Goal: Task Accomplishment & Management: Use online tool/utility

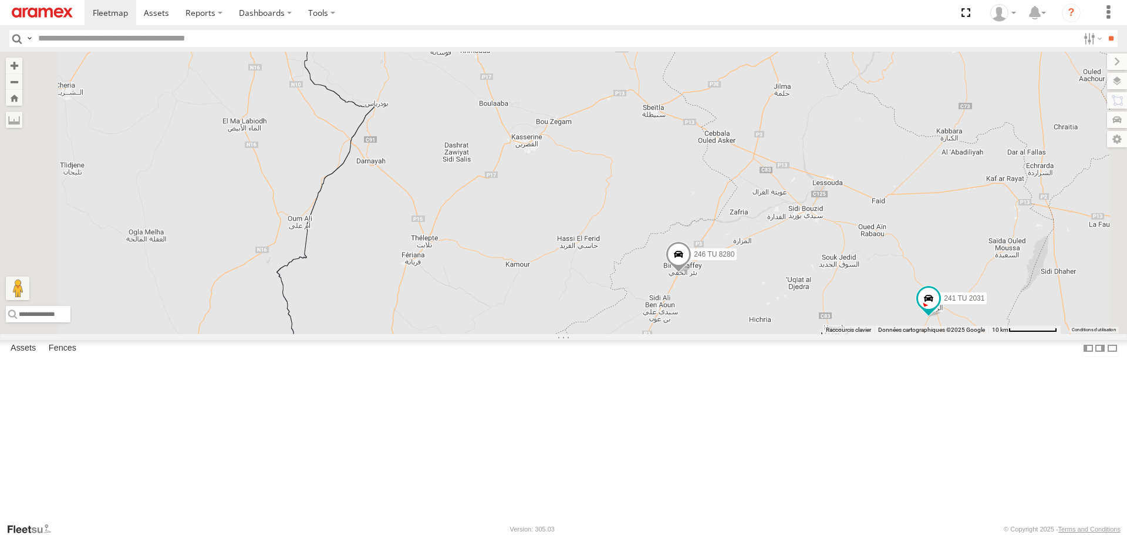
drag, startPoint x: 602, startPoint y: 130, endPoint x: 589, endPoint y: 202, distance: 72.7
click at [589, 202] on div "245 TU 4334 246 TU 8280 241 TU 2031 246 TU 8289" at bounding box center [563, 193] width 1127 height 282
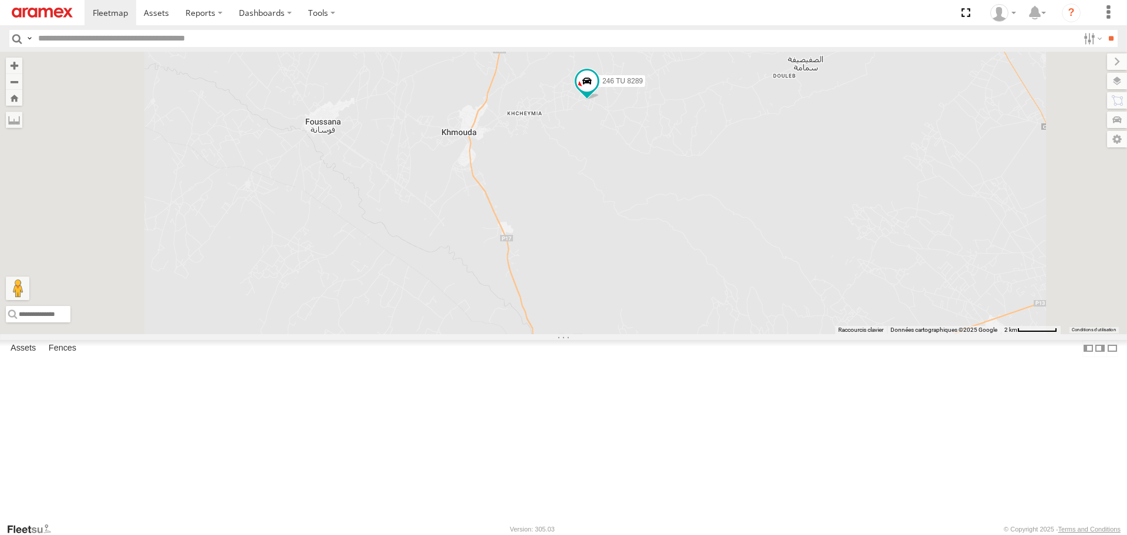
click at [0, 0] on div "246 TU 8289" at bounding box center [0, 0] width 0 height 0
click at [574, 184] on span at bounding box center [563, 173] width 21 height 21
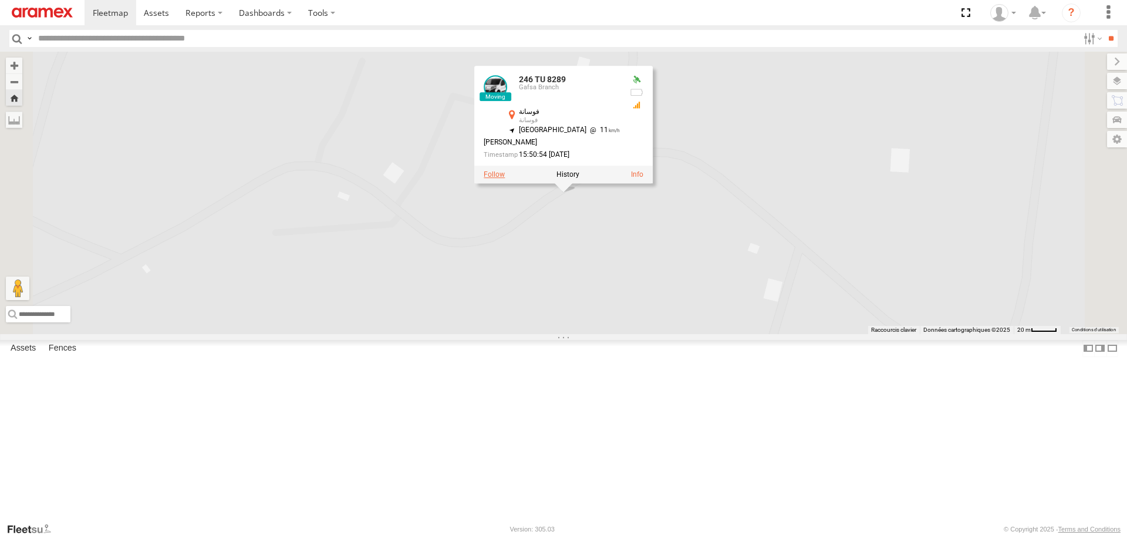
click at [505, 179] on label at bounding box center [494, 175] width 21 height 8
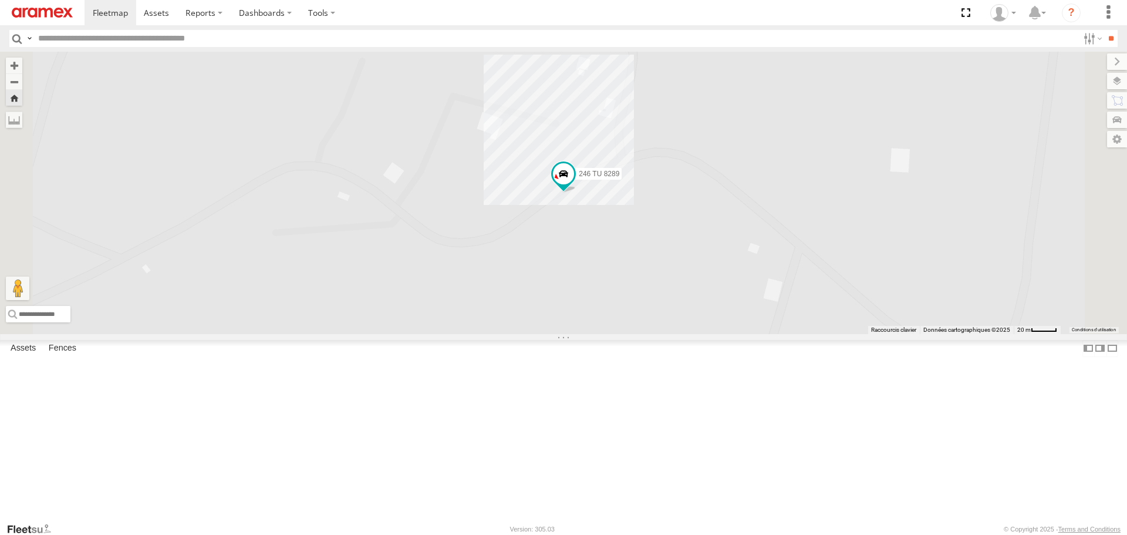
click at [0, 0] on link at bounding box center [0, 0] width 0 height 0
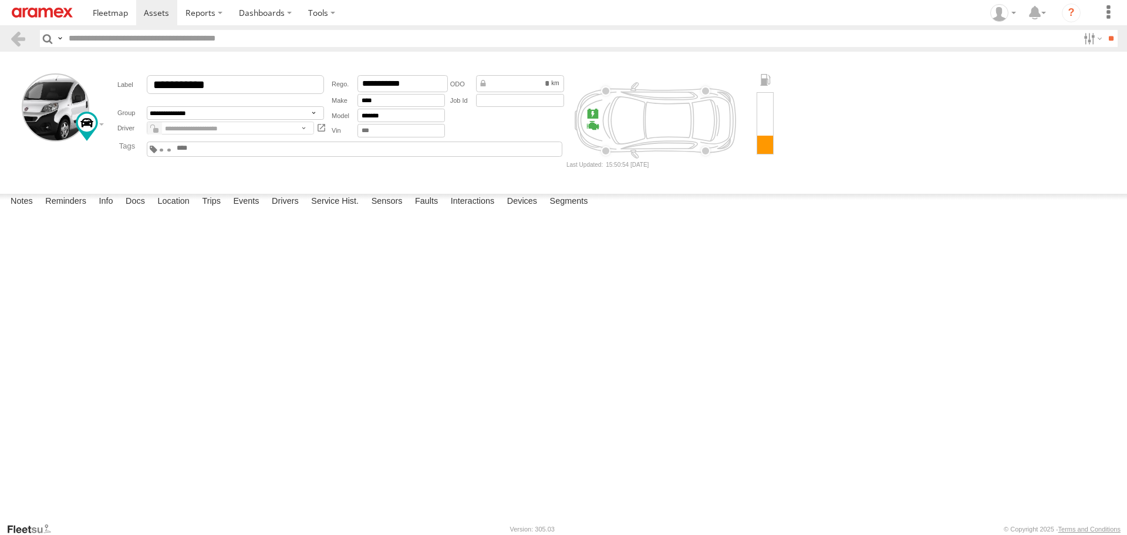
click at [0, 0] on div "Fault Description is not available." at bounding box center [0, 0] width 0 height 0
click at [97, 16] on span at bounding box center [110, 12] width 35 height 11
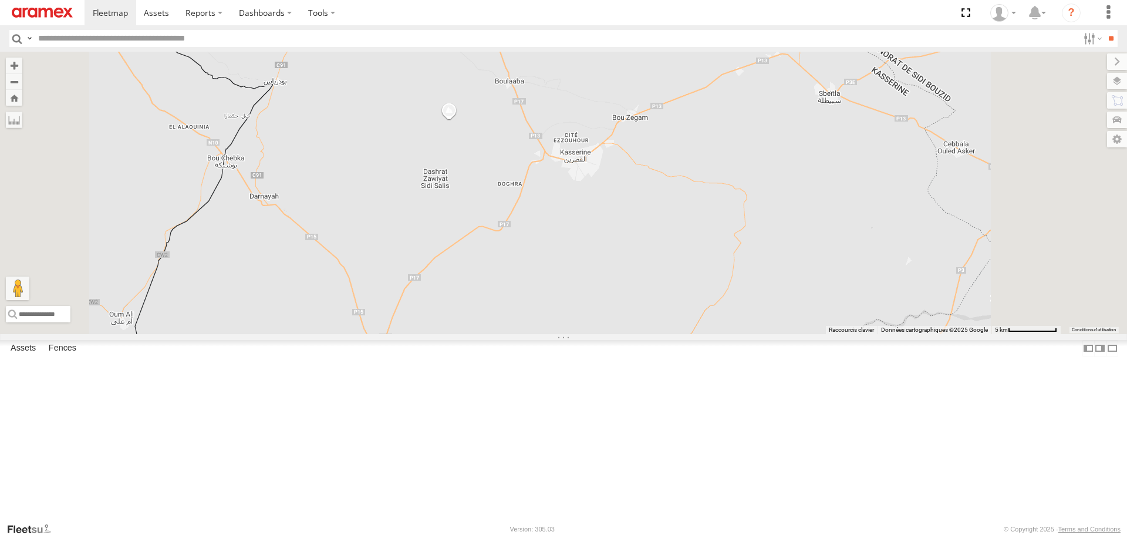
drag, startPoint x: 613, startPoint y: 177, endPoint x: 620, endPoint y: 224, distance: 47.5
click at [620, 224] on div "245 TU 4334 246 TU 8280 241 TU 2031 246 TU 8289" at bounding box center [563, 193] width 1127 height 282
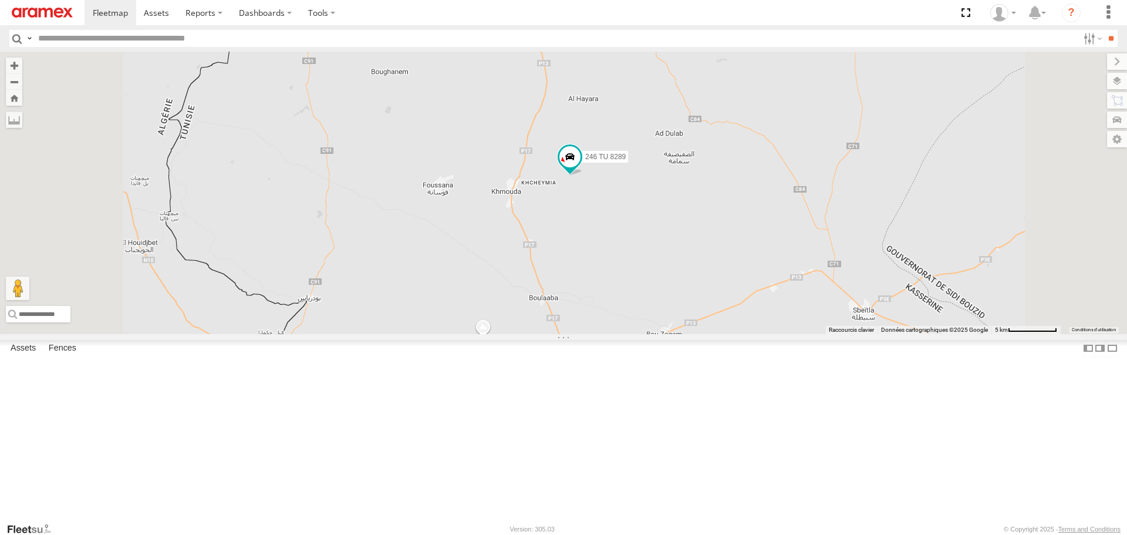
drag, startPoint x: 752, startPoint y: 289, endPoint x: 736, endPoint y: 346, distance: 59.5
click at [736, 333] on div "245 TU 4334 246 TU 8280 241 TU 2031 246 TU 8289" at bounding box center [563, 193] width 1127 height 282
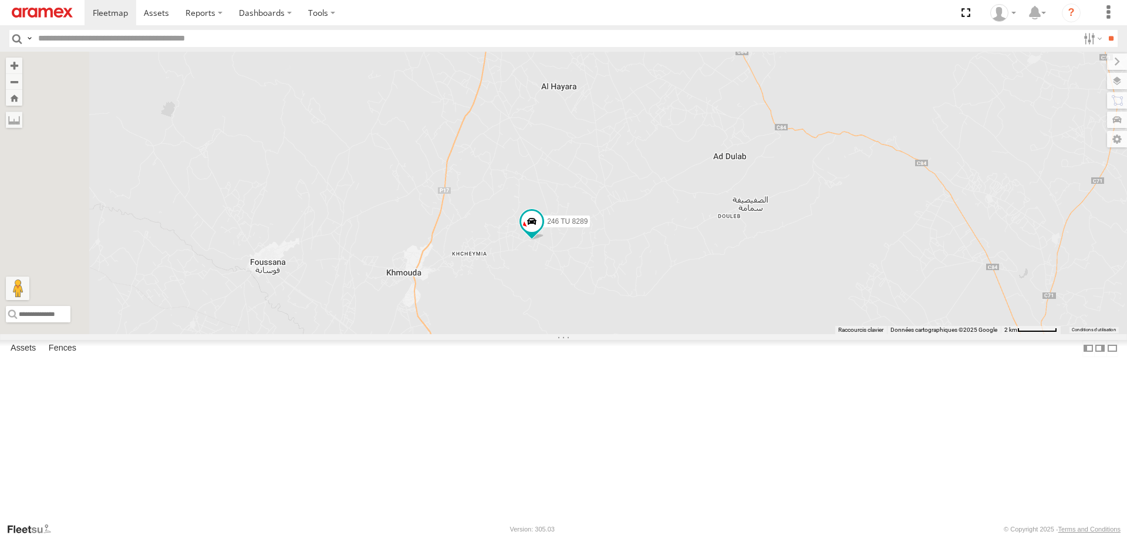
drag, startPoint x: 633, startPoint y: 322, endPoint x: 675, endPoint y: 280, distance: 59.8
click at [675, 280] on div "245 TU 4334 246 TU 8280 241 TU 2031 246 TU 8289" at bounding box center [563, 193] width 1127 height 282
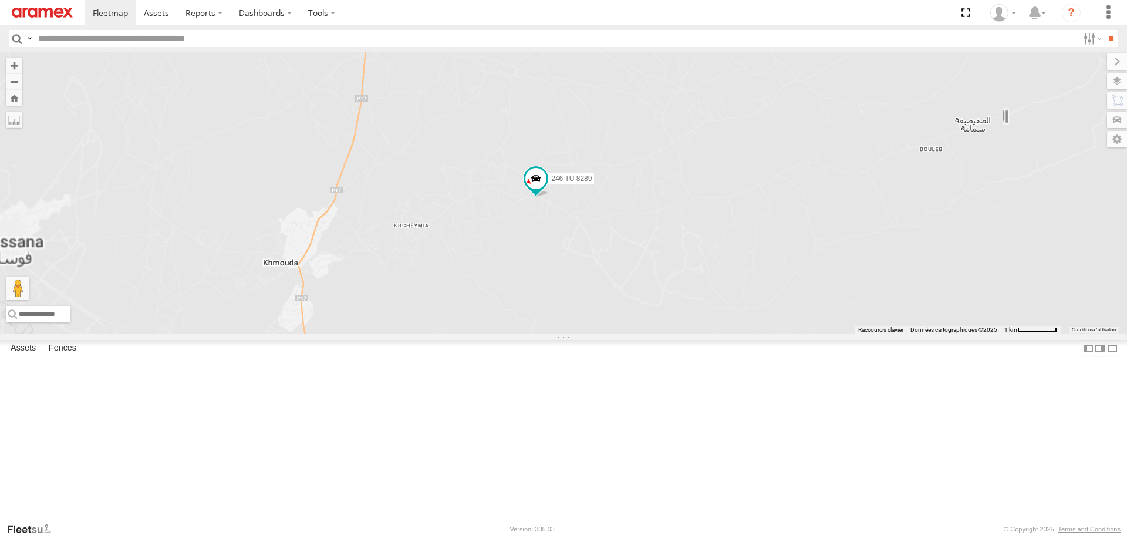
drag, startPoint x: 664, startPoint y: 328, endPoint x: 733, endPoint y: 342, distance: 70.0
click at [733, 333] on div "245 TU 4334 246 TU 8280 241 TU 2031 246 TU 8289" at bounding box center [563, 193] width 1127 height 282
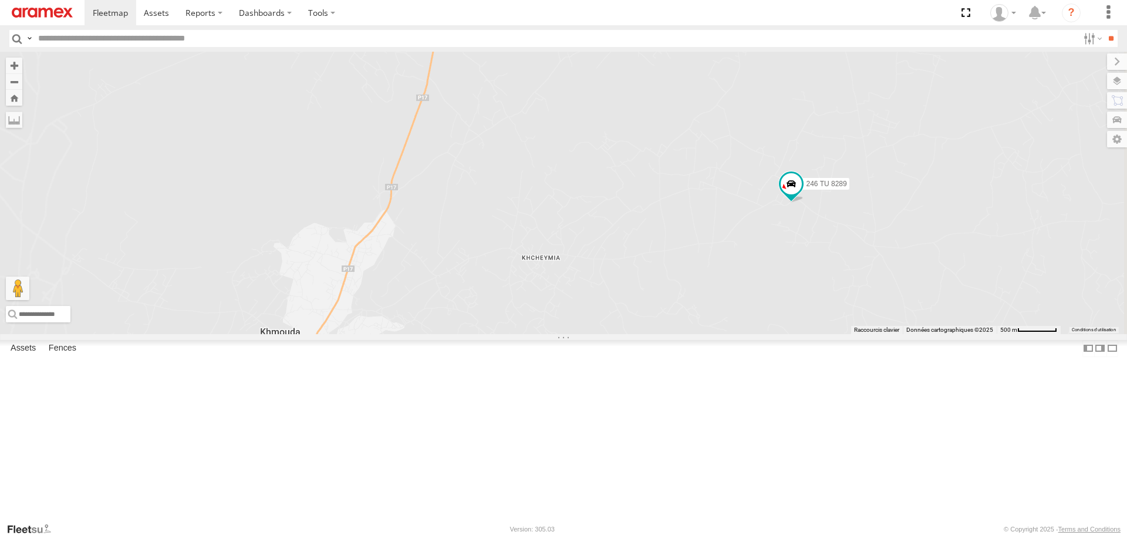
drag, startPoint x: 826, startPoint y: 329, endPoint x: 681, endPoint y: 336, distance: 145.7
click at [681, 333] on div "245 TU 4334 246 TU 8280 241 TU 2031 246 TU 8289" at bounding box center [563, 193] width 1127 height 282
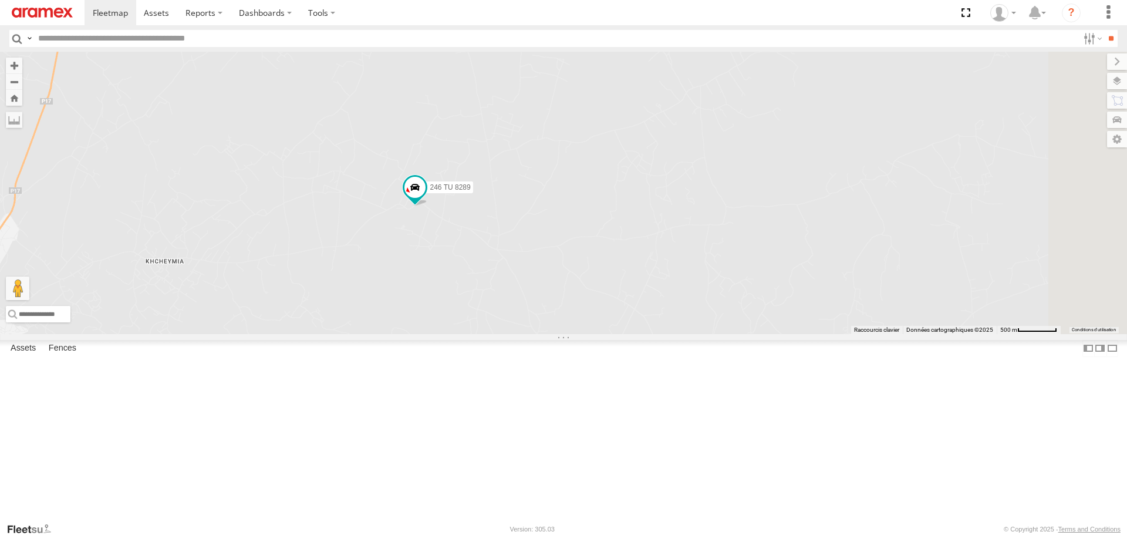
drag, startPoint x: 550, startPoint y: 360, endPoint x: 639, endPoint y: 351, distance: 89.7
click at [639, 333] on div "245 TU 4334 246 TU 8280 241 TU 2031 246 TU 8289" at bounding box center [563, 193] width 1127 height 282
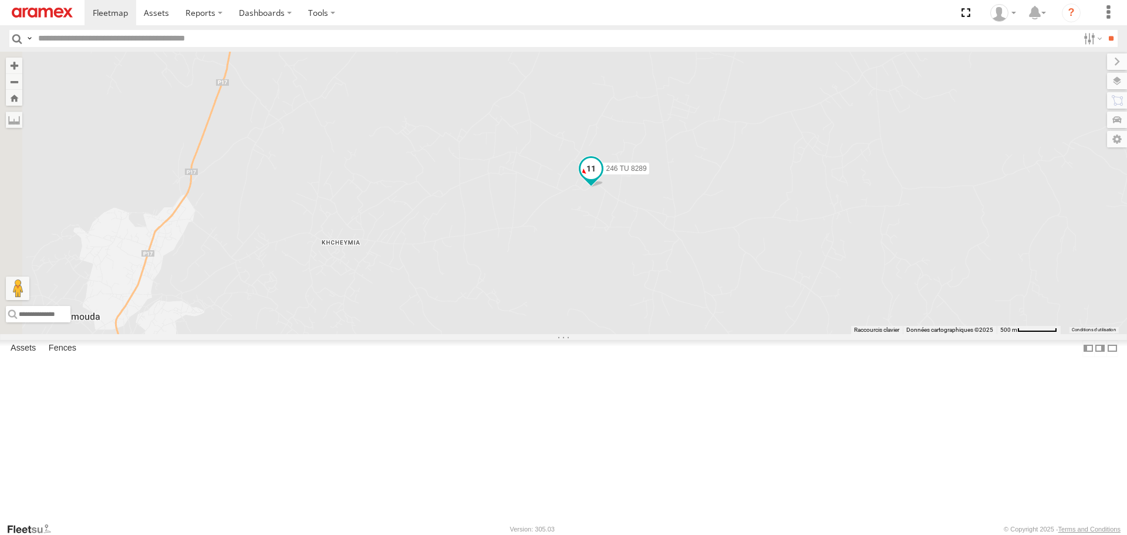
click at [601, 179] on span at bounding box center [590, 168] width 21 height 21
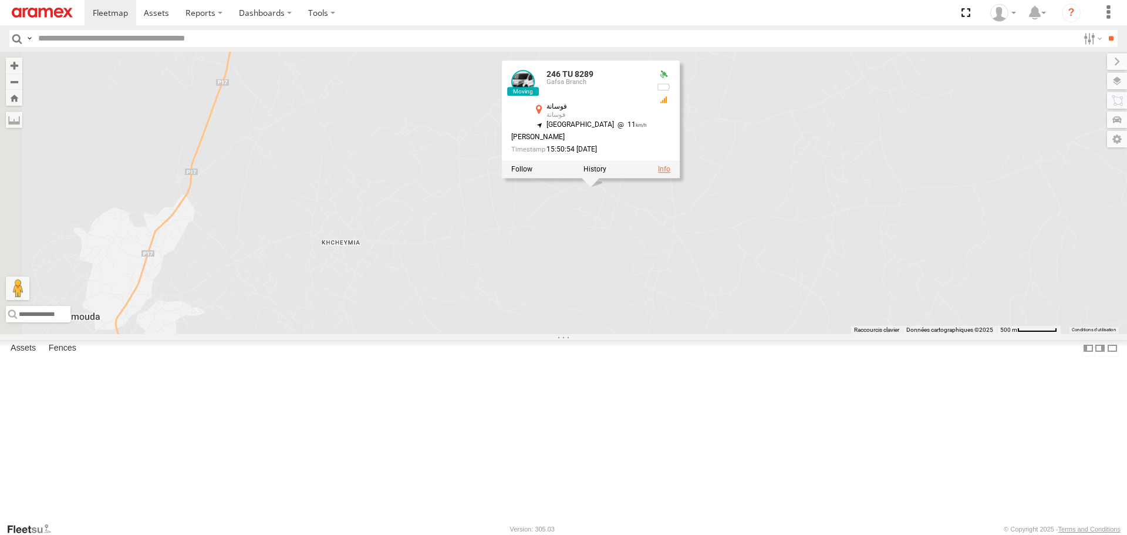
click at [670, 174] on link at bounding box center [664, 169] width 12 height 8
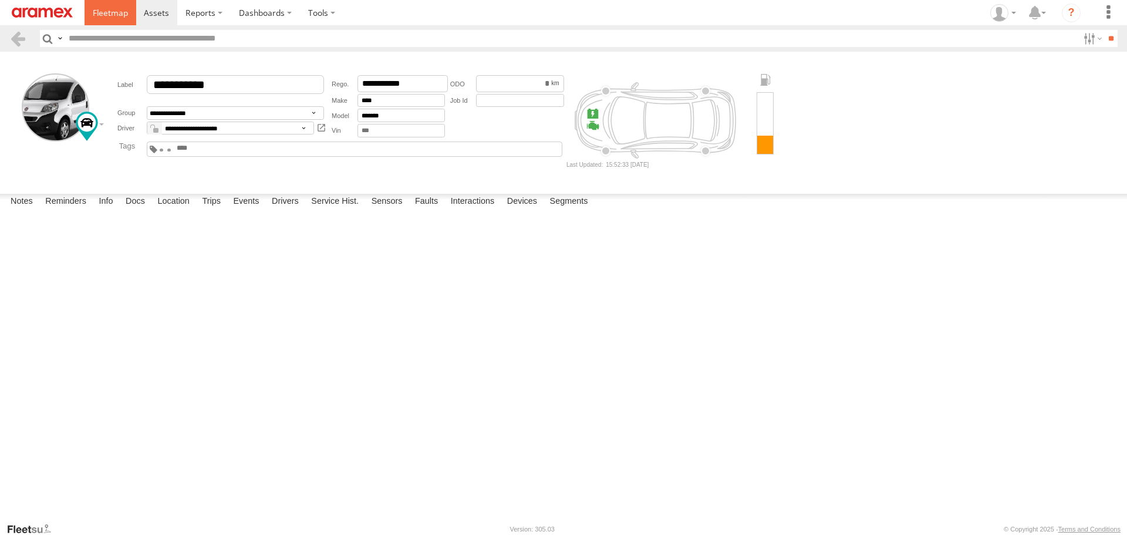
click at [88, 16] on link at bounding box center [110, 12] width 52 height 25
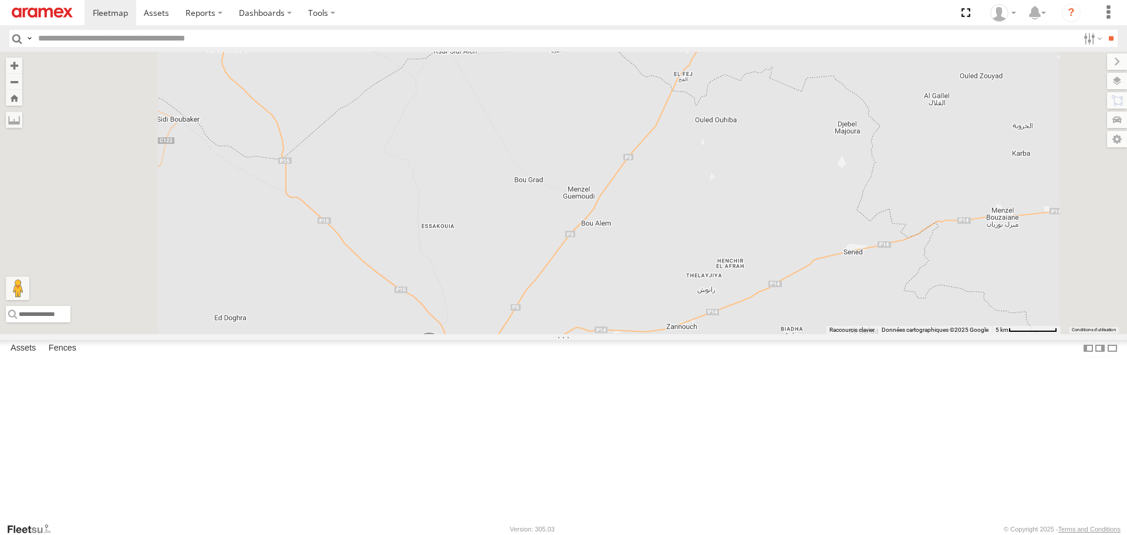
drag, startPoint x: 590, startPoint y: 332, endPoint x: 620, endPoint y: 277, distance: 62.5
click at [618, 279] on div "245 TU 4334 246 TU 8280 241 TU 2031 246 TU 8289 245 TU 9065" at bounding box center [563, 193] width 1127 height 282
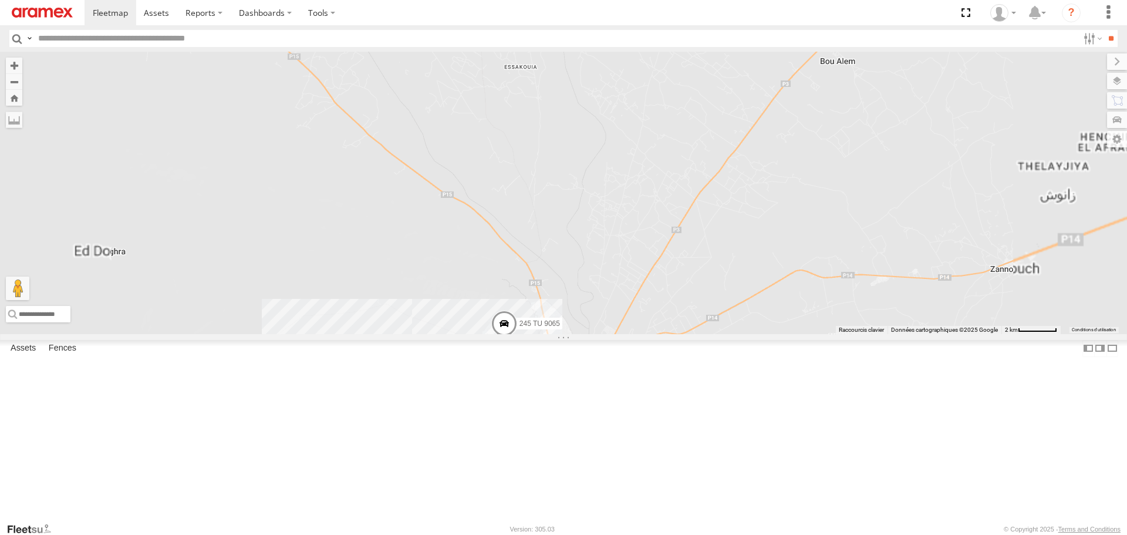
drag, startPoint x: 606, startPoint y: 312, endPoint x: 593, endPoint y: 373, distance: 63.0
click at [597, 333] on div "245 TU 4334 246 TU 8280 241 TU 2031 246 TU 8289 245 TU 9065 2" at bounding box center [563, 193] width 1127 height 282
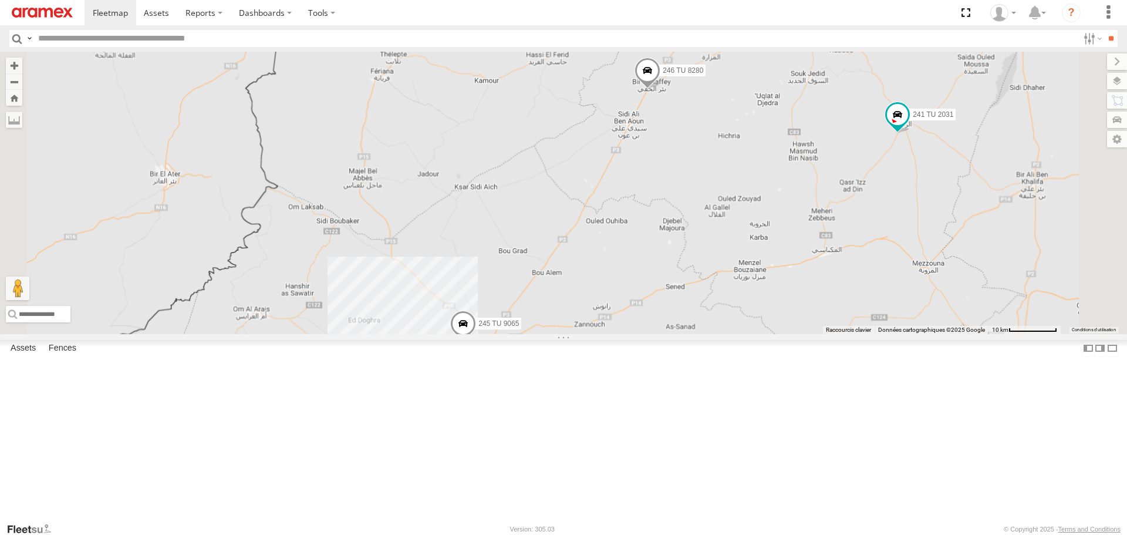
drag, startPoint x: 601, startPoint y: 346, endPoint x: 602, endPoint y: 351, distance: 6.0
click at [601, 333] on div "245 TU 4334 246 TU 8280 241 TU 2031 246 TU 8289 245 TU 9065 2" at bounding box center [563, 193] width 1127 height 282
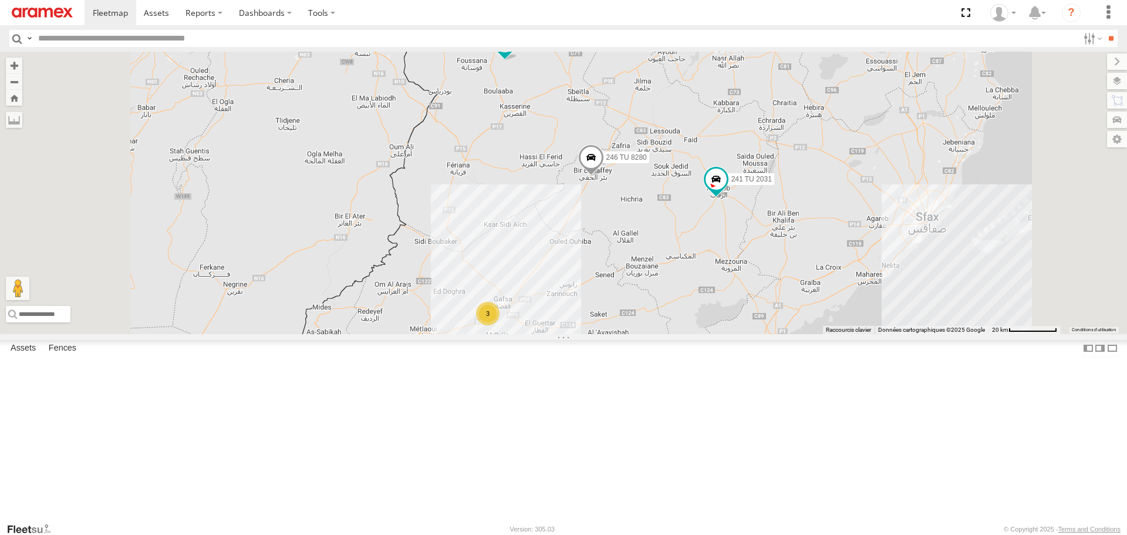
drag, startPoint x: 652, startPoint y: 319, endPoint x: 656, endPoint y: 349, distance: 30.2
click at [656, 333] on div "245 TU 4334 246 TU 8280 241 TU 2031 246 TU 8289 3" at bounding box center [563, 193] width 1127 height 282
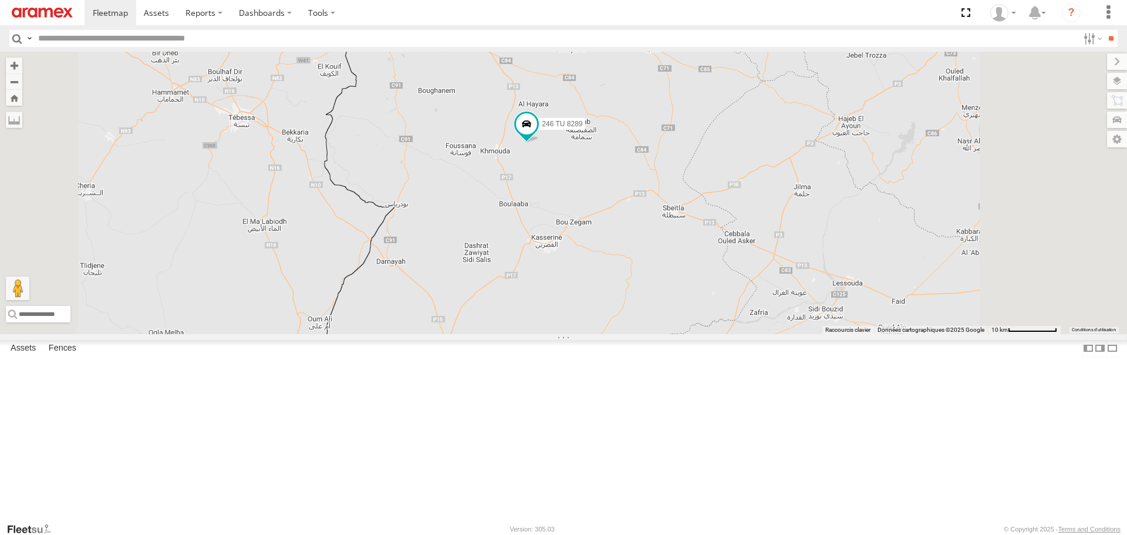
drag, startPoint x: 644, startPoint y: 216, endPoint x: 629, endPoint y: 301, distance: 86.3
click at [629, 301] on div "245 TU 4334 246 TU 8280 241 TU 2031 246 TU 8289" at bounding box center [563, 193] width 1127 height 282
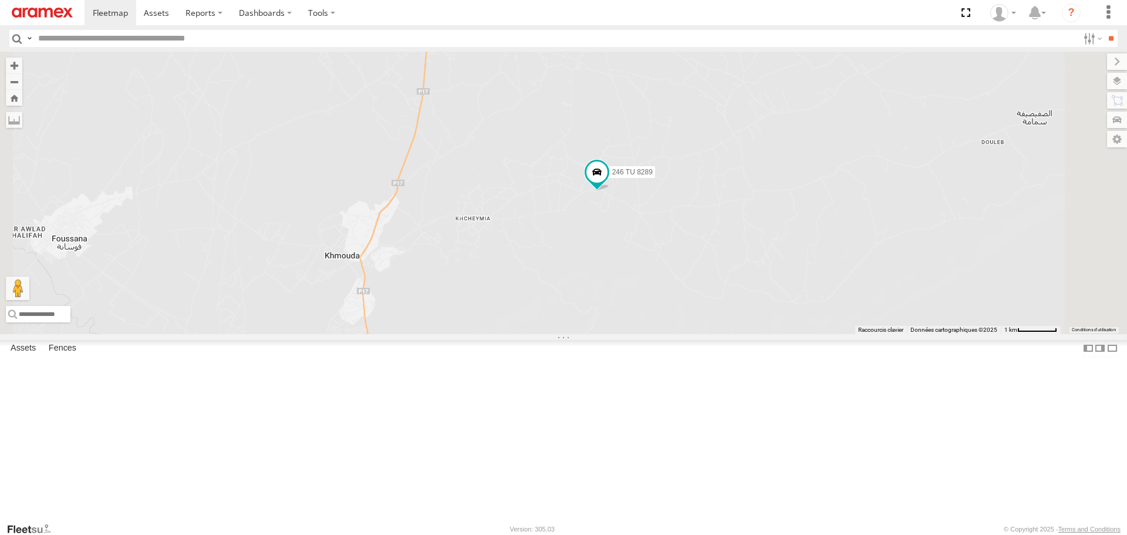
drag, startPoint x: 725, startPoint y: 363, endPoint x: 692, endPoint y: 300, distance: 70.3
click at [692, 300] on div "245 TU 4334 246 TU 8280 241 TU 2031 246 TU 8289" at bounding box center [563, 193] width 1127 height 282
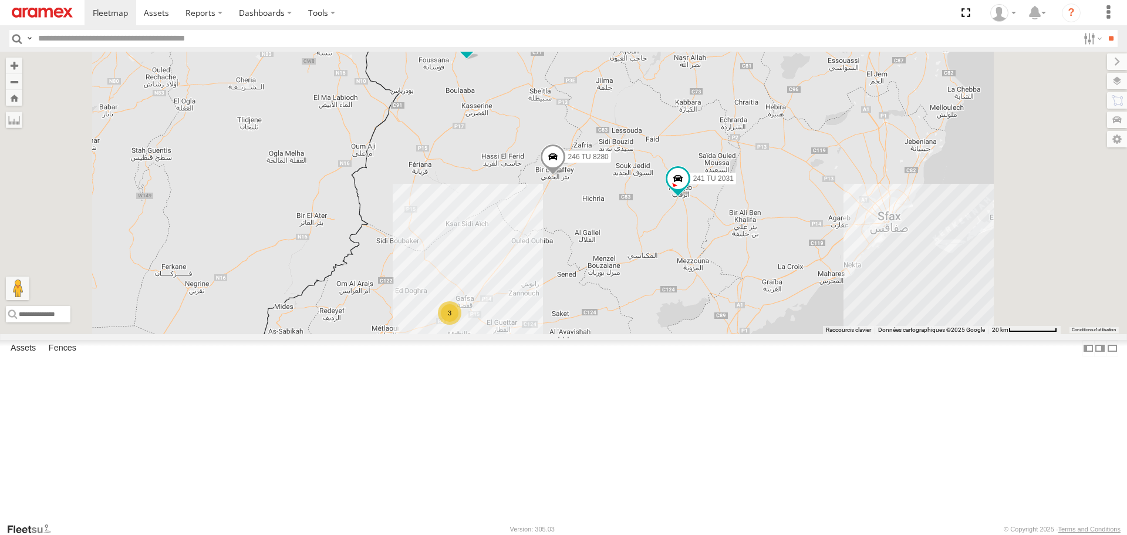
drag, startPoint x: 588, startPoint y: 198, endPoint x: 621, endPoint y: 316, distance: 122.4
click at [603, 284] on div "245 TU 4334 3 246 TU 8280 241 TU 2031 246 TU 8289" at bounding box center [563, 193] width 1127 height 282
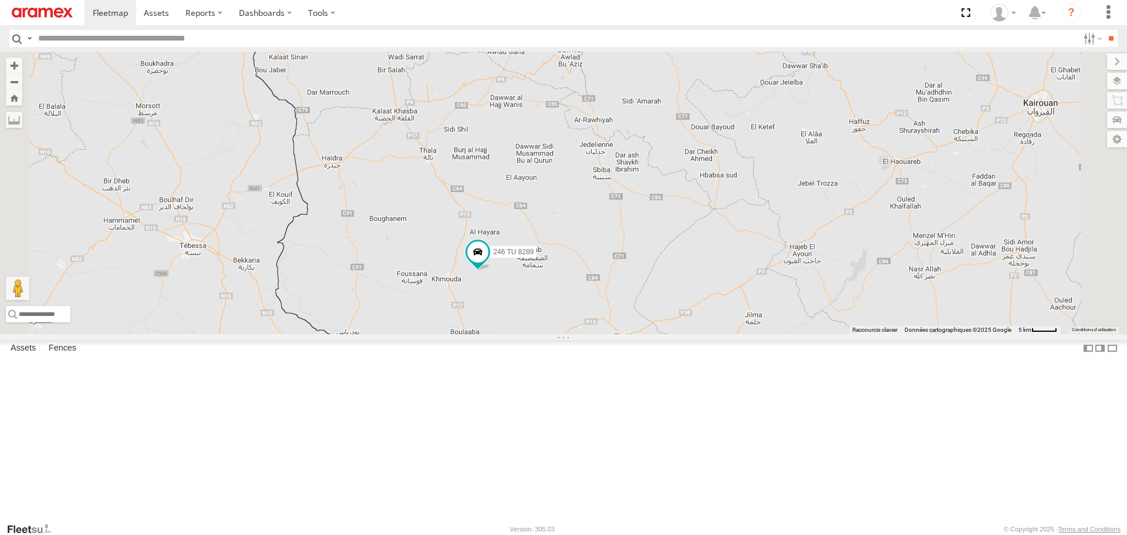
drag, startPoint x: 618, startPoint y: 442, endPoint x: 590, endPoint y: 271, distance: 173.7
click at [594, 280] on div "245 TU 4334 246 TU 8280 241 TU 2031 246 TU 8289" at bounding box center [563, 193] width 1127 height 282
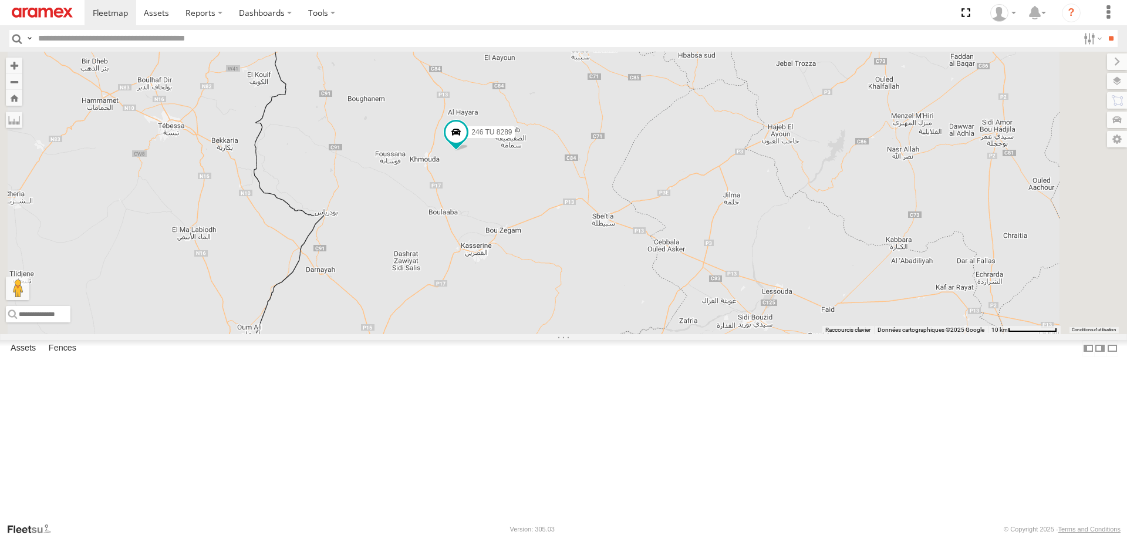
click at [0, 0] on div "246 TU 8289" at bounding box center [0, 0] width 0 height 0
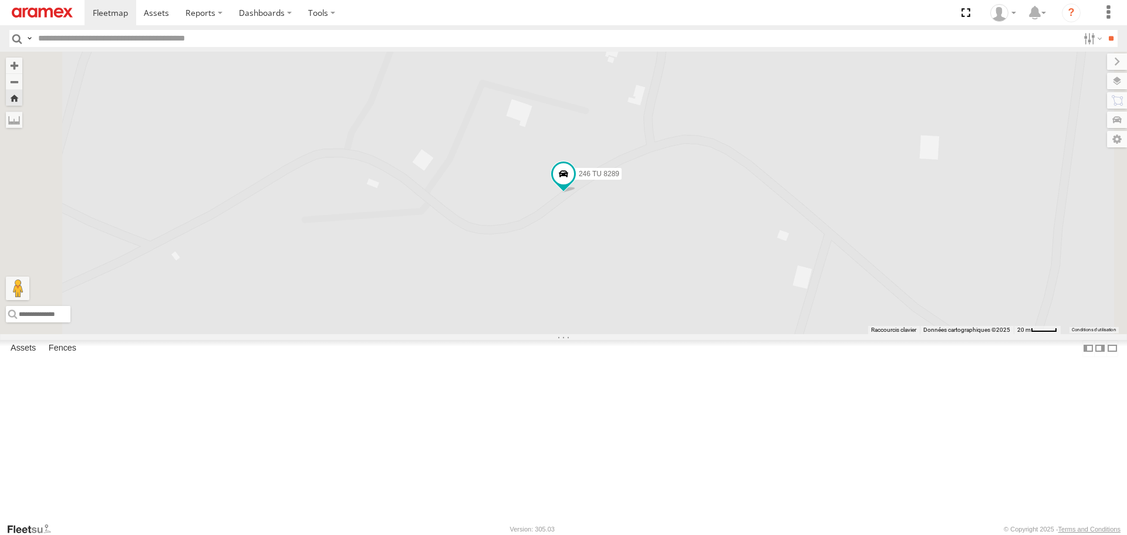
click at [0, 0] on div at bounding box center [0, 0] width 0 height 0
click at [574, 185] on span at bounding box center [563, 174] width 21 height 21
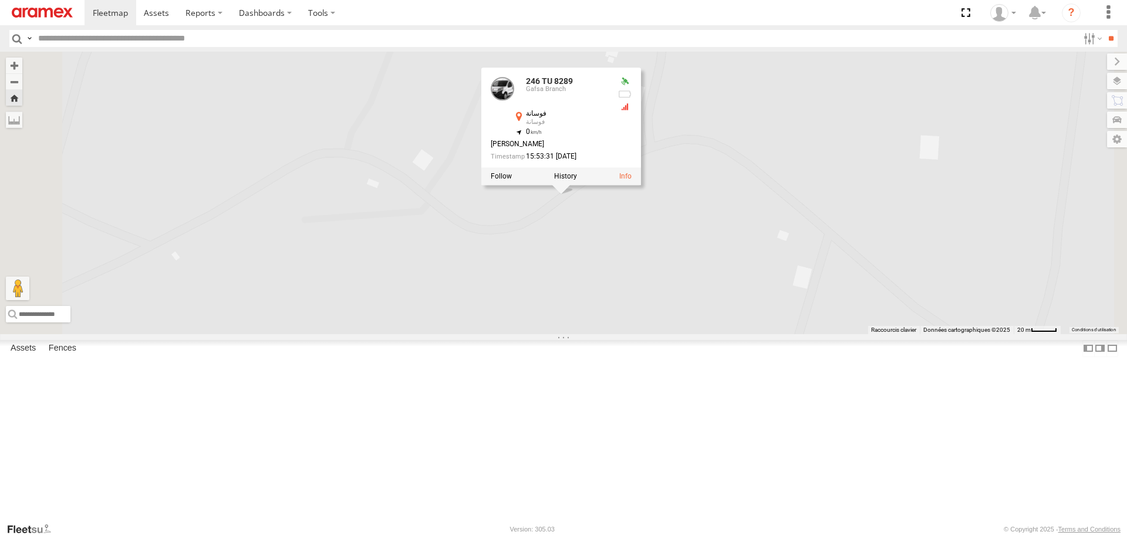
click at [647, 293] on div "246 TU 8289 246 TU 8289 Gafsa Branch فوسانة فوسانة 35.35992 , 8.78401 0 Houceme…" at bounding box center [563, 193] width 1127 height 282
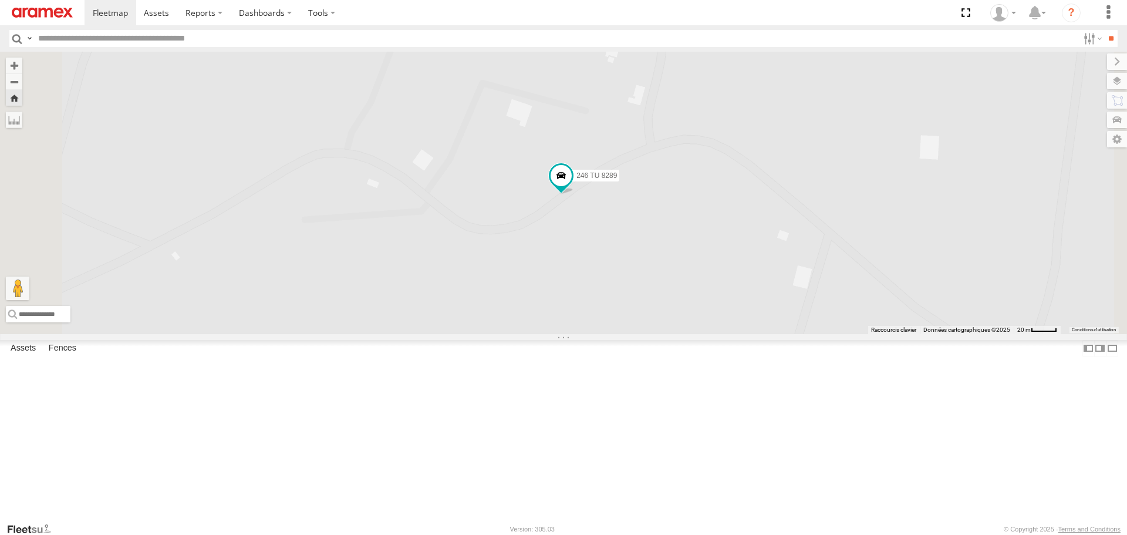
click at [0, 0] on div at bounding box center [0, 0] width 0 height 0
click at [574, 184] on span at bounding box center [563, 173] width 21 height 21
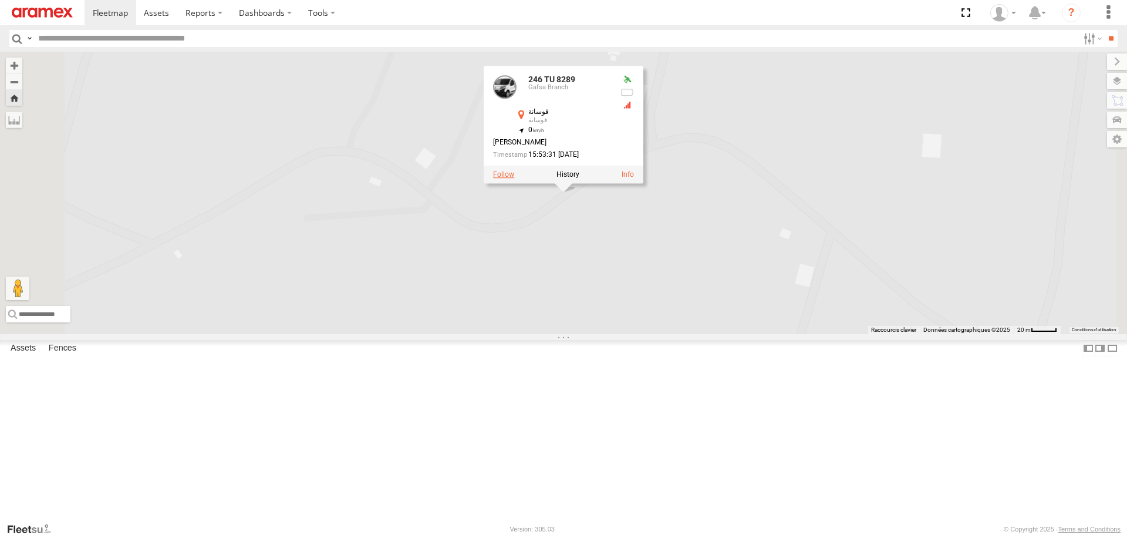
click at [514, 179] on label at bounding box center [503, 175] width 21 height 8
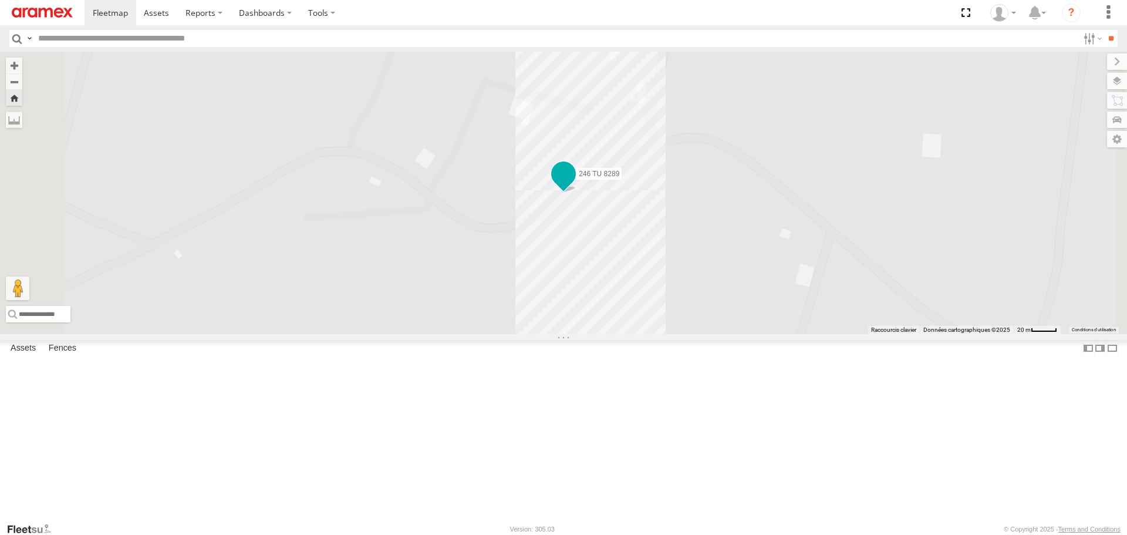
click at [574, 184] on span at bounding box center [563, 173] width 21 height 21
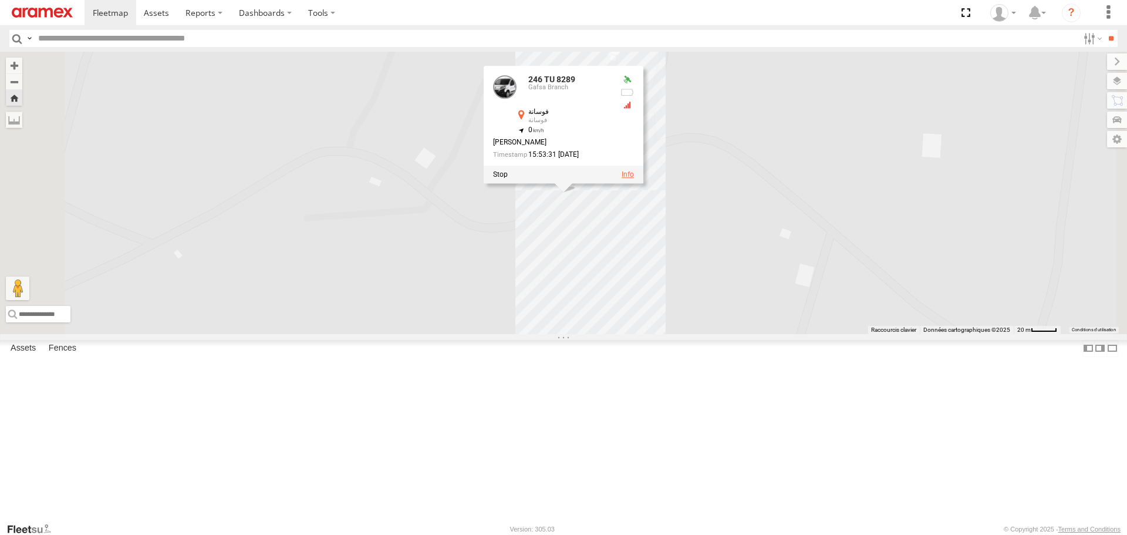
click at [634, 179] on link at bounding box center [627, 175] width 12 height 8
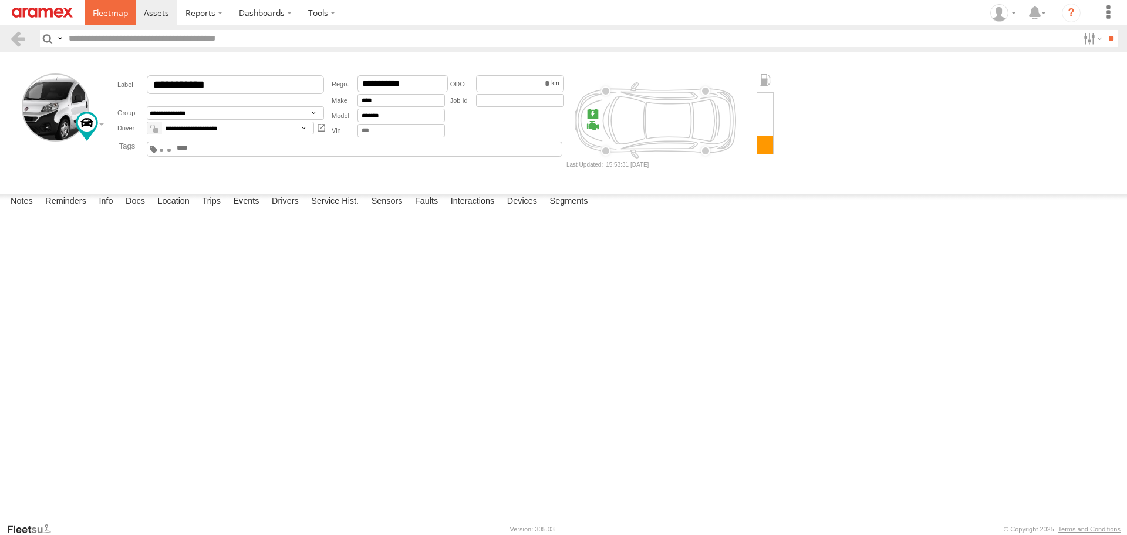
click at [104, 6] on link at bounding box center [110, 12] width 52 height 25
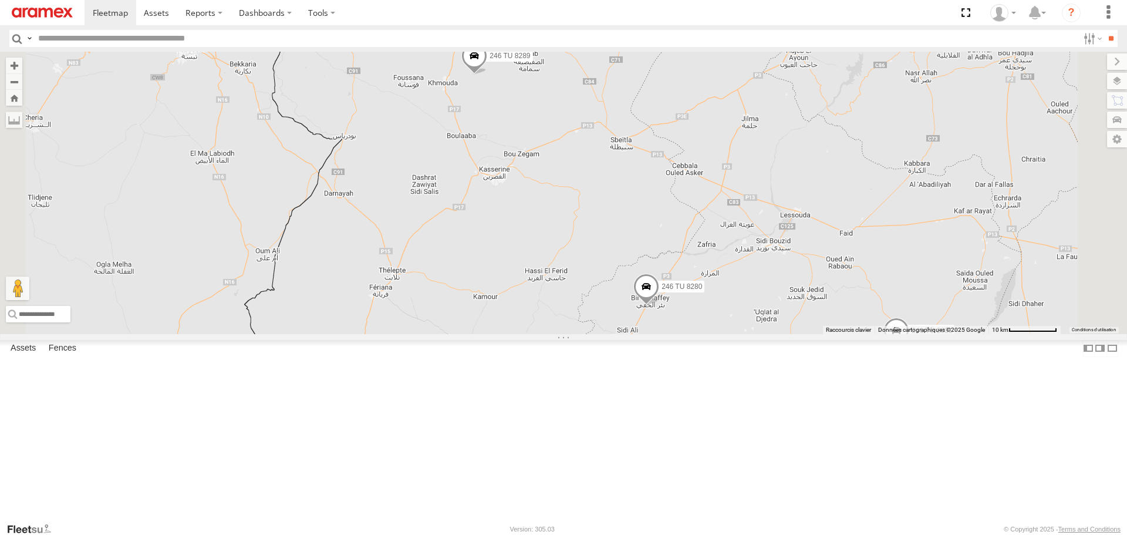
drag, startPoint x: 601, startPoint y: 201, endPoint x: 600, endPoint y: 343, distance: 142.6
click at [599, 333] on div "245 TU 4334 246 TU 8280 241 TU 2031 246 TU 8289" at bounding box center [563, 193] width 1127 height 282
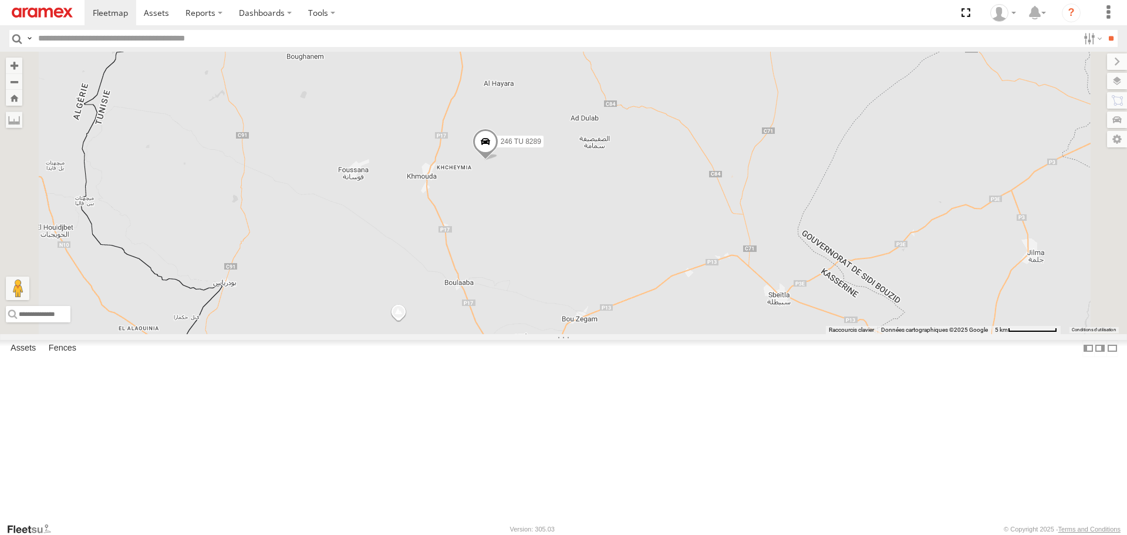
click at [498, 160] on span at bounding box center [485, 145] width 26 height 32
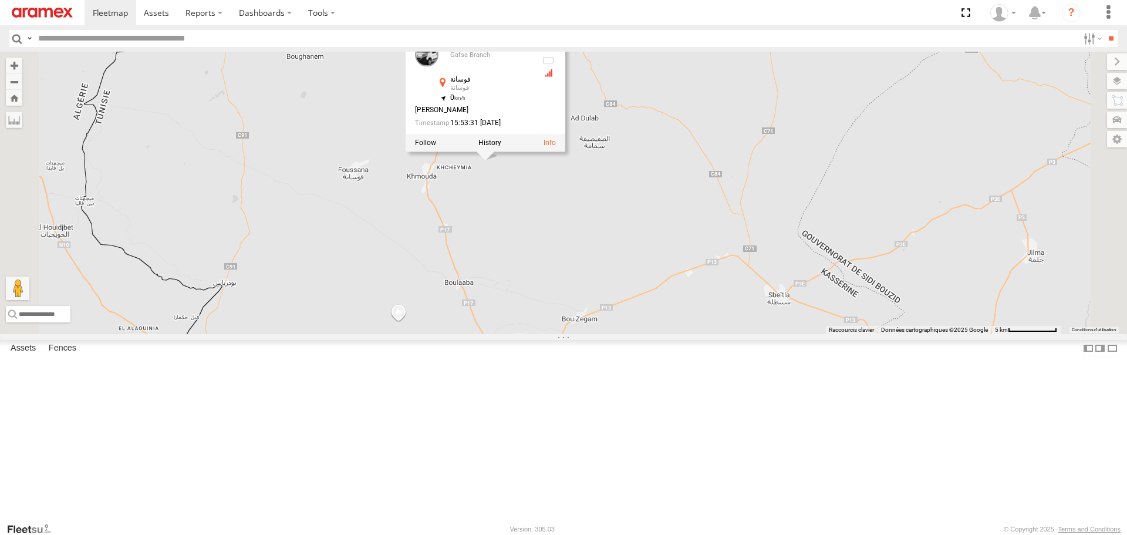
click at [438, 67] on link at bounding box center [426, 54] width 23 height 23
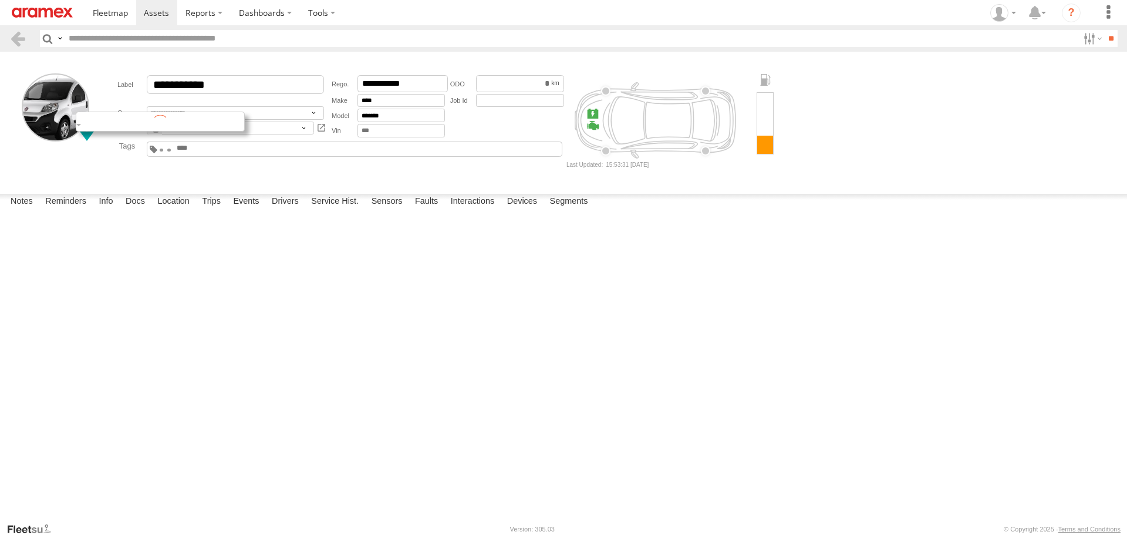
click at [87, 122] on div at bounding box center [160, 121] width 169 height 20
click at [273, 180] on form "**********" at bounding box center [563, 120] width 1118 height 129
click at [107, 9] on span at bounding box center [110, 12] width 35 height 11
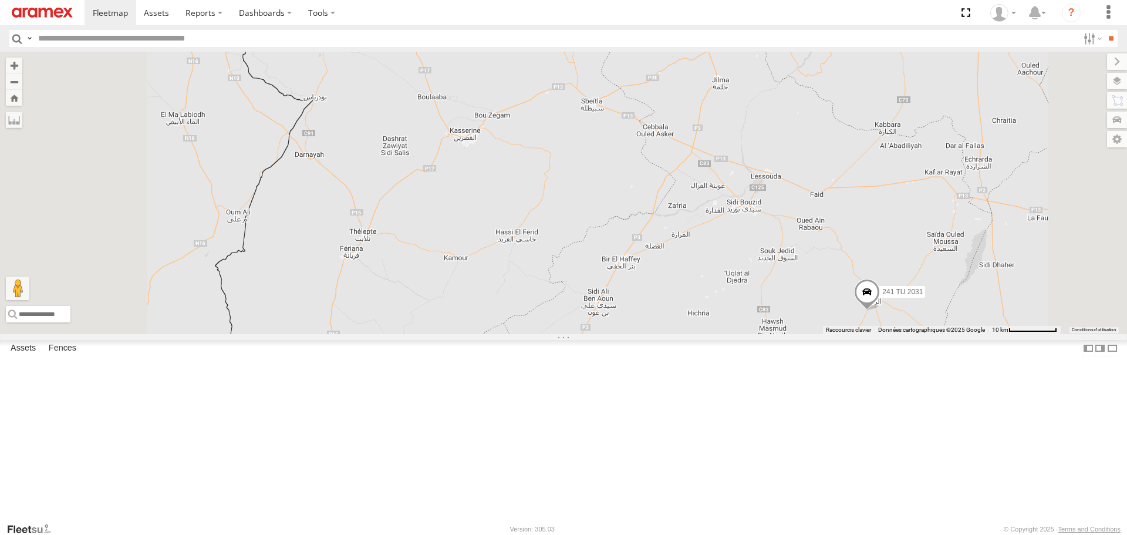
drag, startPoint x: 590, startPoint y: 158, endPoint x: 646, endPoint y: 246, distance: 103.7
click at [628, 238] on div "245 TU 4334 246 TU 8280 241 TU 2031 246 TU 8289" at bounding box center [563, 193] width 1127 height 282
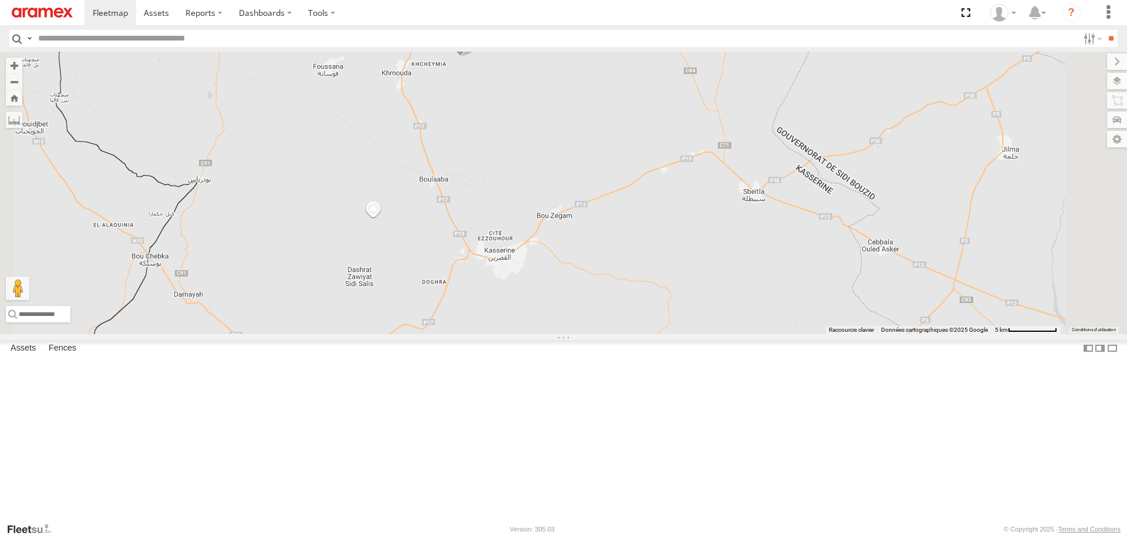
drag, startPoint x: 645, startPoint y: 186, endPoint x: 670, endPoint y: 269, distance: 87.1
click at [667, 265] on div "245 TU 4334 246 TU 8280 241 TU 2031 246 TU 8289" at bounding box center [563, 193] width 1127 height 282
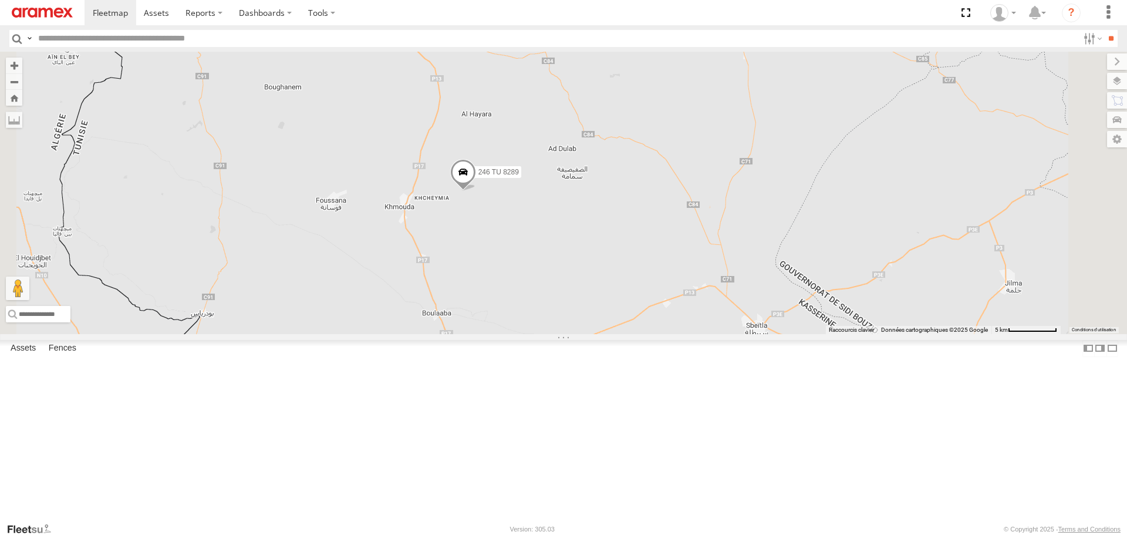
click at [476, 191] on span at bounding box center [463, 175] width 26 height 32
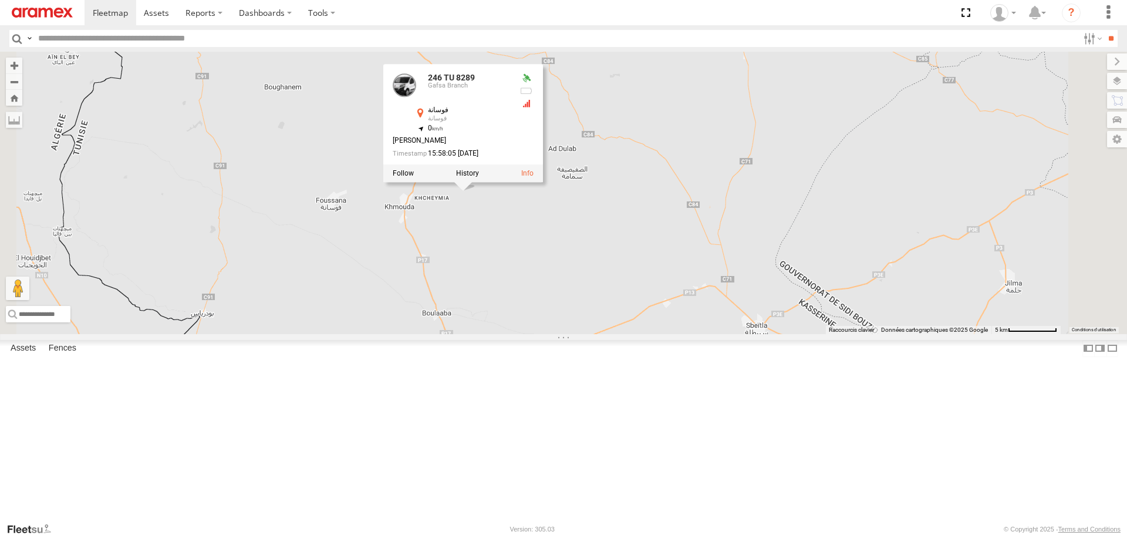
click at [479, 177] on label at bounding box center [467, 173] width 23 height 8
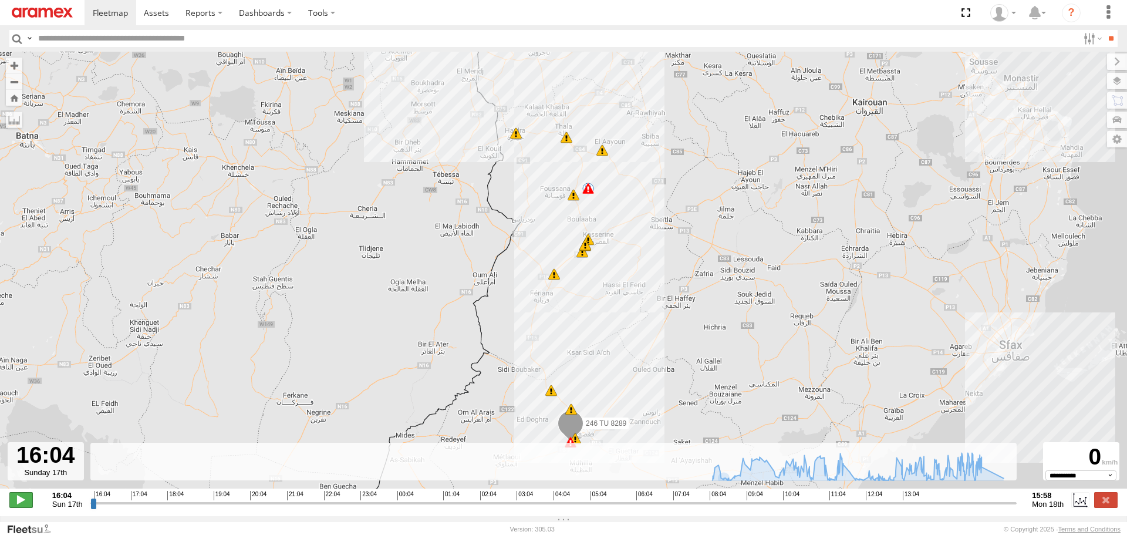
click at [21, 505] on span at bounding box center [20, 499] width 23 height 15
click at [926, 508] on input "range" at bounding box center [553, 502] width 927 height 11
click at [978, 508] on input "range" at bounding box center [553, 502] width 927 height 11
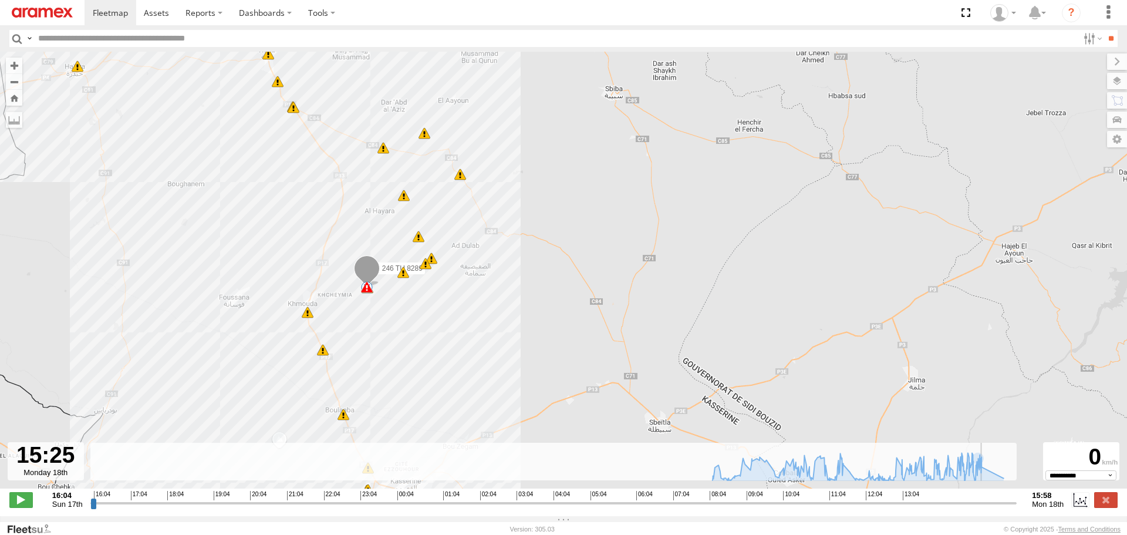
click at [992, 508] on input "range" at bounding box center [553, 502] width 927 height 11
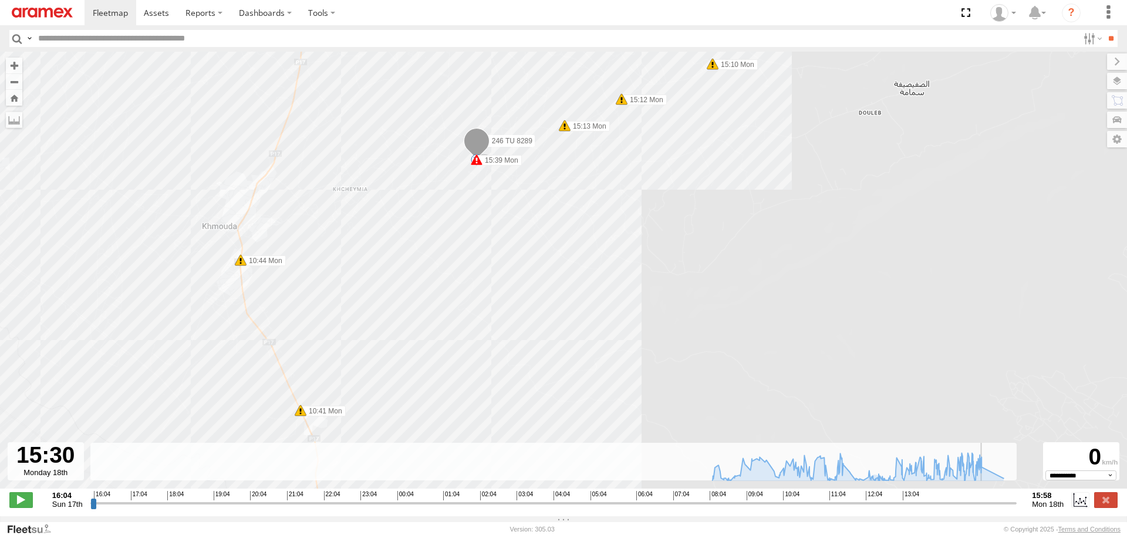
drag, startPoint x: 466, startPoint y: 213, endPoint x: 437, endPoint y: 318, distance: 109.1
click at [434, 315] on div "246 TU 8289 08:02 Mon 08:02 Mon 08:15 Mon 09:02 Mon 09:11 Mon 10:08 Mon 10:20 M…" at bounding box center [563, 276] width 1127 height 449
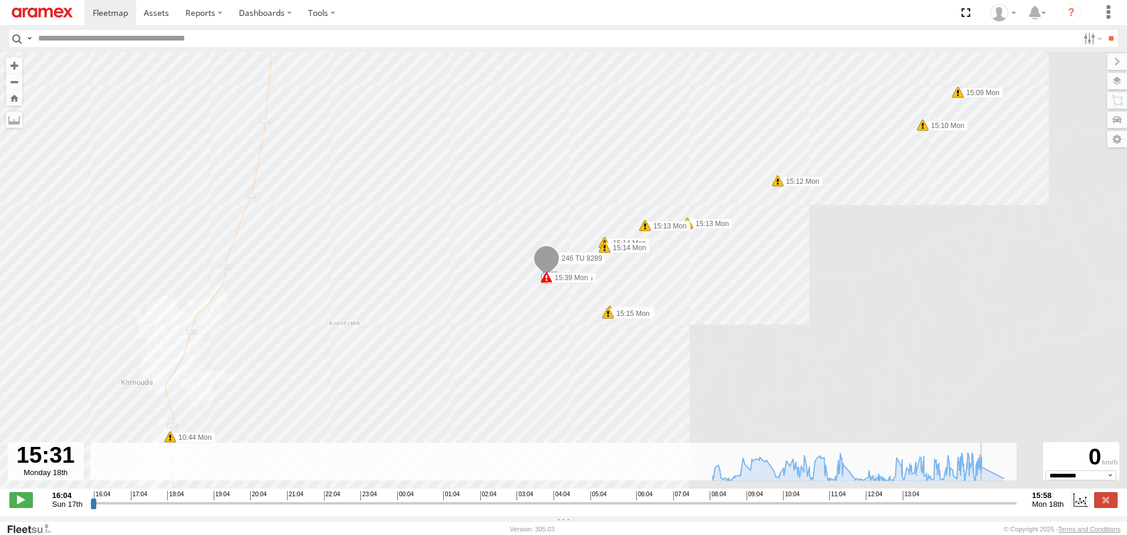
drag, startPoint x: 379, startPoint y: 355, endPoint x: 545, endPoint y: 163, distance: 253.4
click at [540, 164] on div "246 TU 8289 08:02 Mon 08:02 Mon 08:15 Mon 09:02 Mon 09:11 Mon 10:08 Mon 10:20 M…" at bounding box center [563, 276] width 1127 height 449
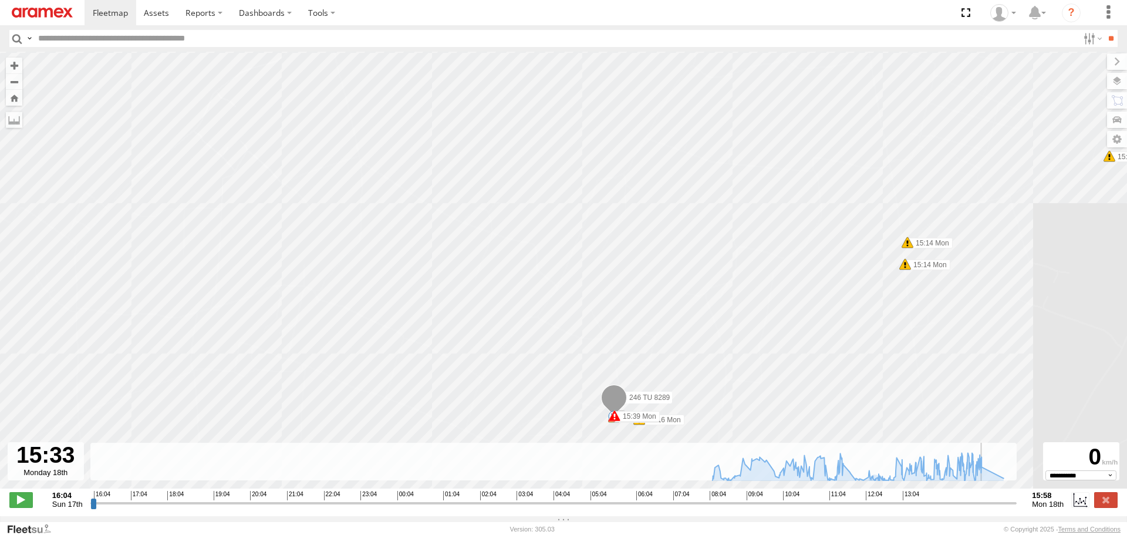
drag, startPoint x: 535, startPoint y: 340, endPoint x: 536, endPoint y: 239, distance: 100.9
click at [536, 245] on div "246 TU 8289 08:02 Mon 08:02 Mon 08:15 Mon 09:02 Mon 09:11 Mon 10:08 Mon 10:20 M…" at bounding box center [563, 276] width 1127 height 449
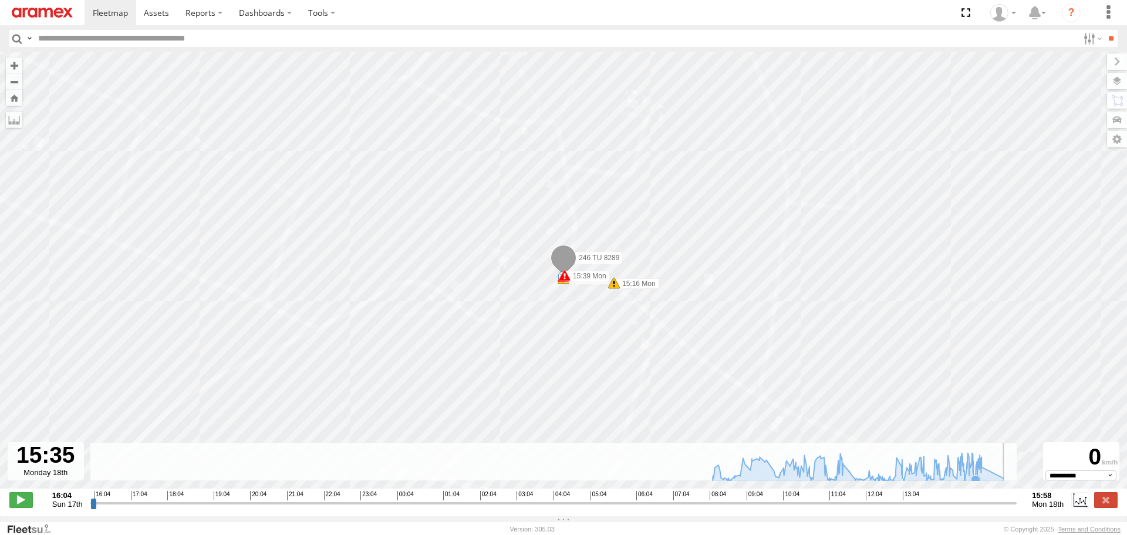
click at [979, 476] on icon at bounding box center [857, 466] width 303 height 28
click at [978, 466] on icon at bounding box center [976, 461] width 9 height 9
click at [974, 481] on icon at bounding box center [973, 479] width 9 height 9
click at [999, 508] on input "range" at bounding box center [553, 502] width 927 height 11
click at [990, 508] on input "range" at bounding box center [553, 502] width 927 height 11
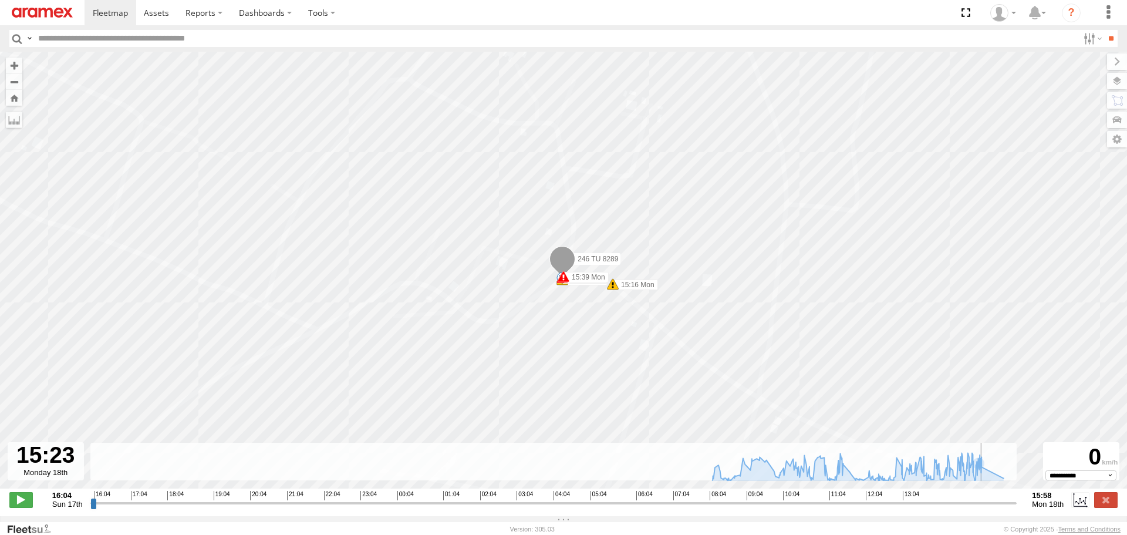
click at [987, 508] on input "range" at bounding box center [553, 502] width 927 height 11
click at [981, 508] on input "range" at bounding box center [553, 502] width 927 height 11
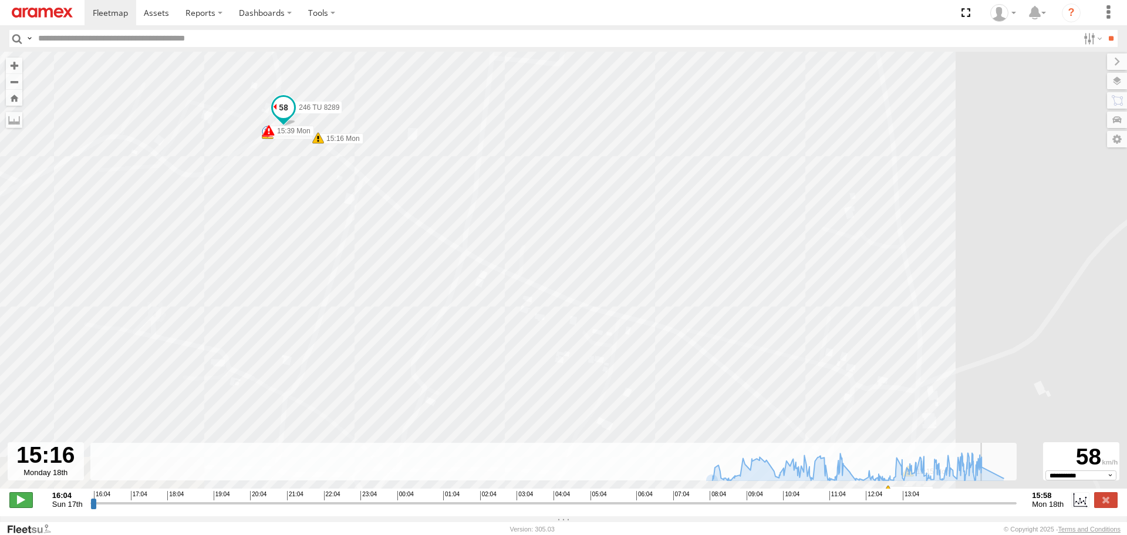
click at [17, 507] on span at bounding box center [20, 499] width 23 height 15
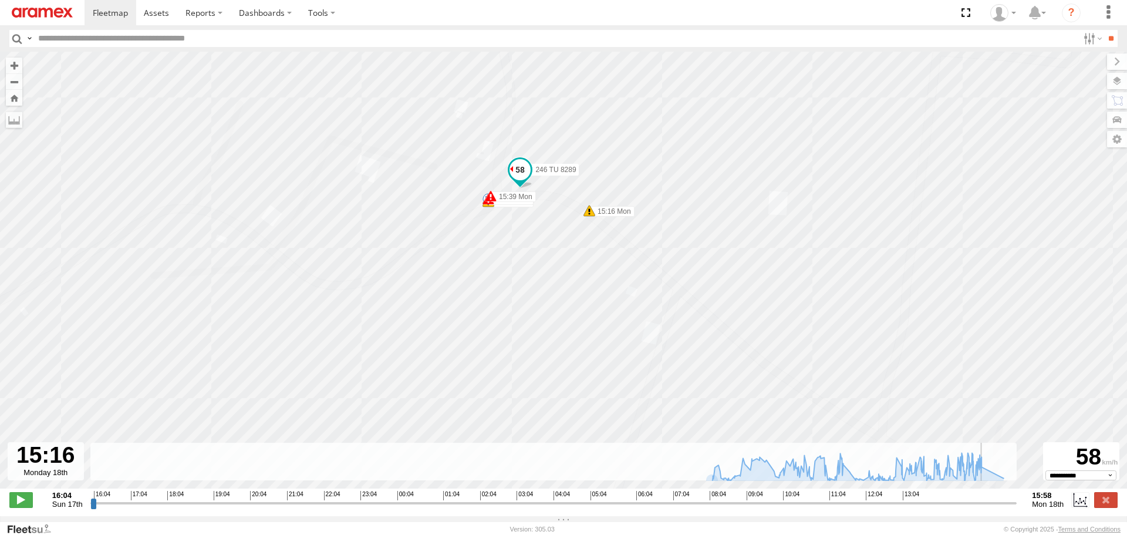
click at [500, 289] on div "246 TU 8289 08:02 Mon 08:02 Mon 08:15 Mon 09:02 Mon 09:11 Mon 10:08 Mon 10:20 M…" at bounding box center [563, 276] width 1127 height 449
click at [26, 504] on span at bounding box center [20, 499] width 23 height 15
click at [988, 508] on input "range" at bounding box center [553, 502] width 927 height 11
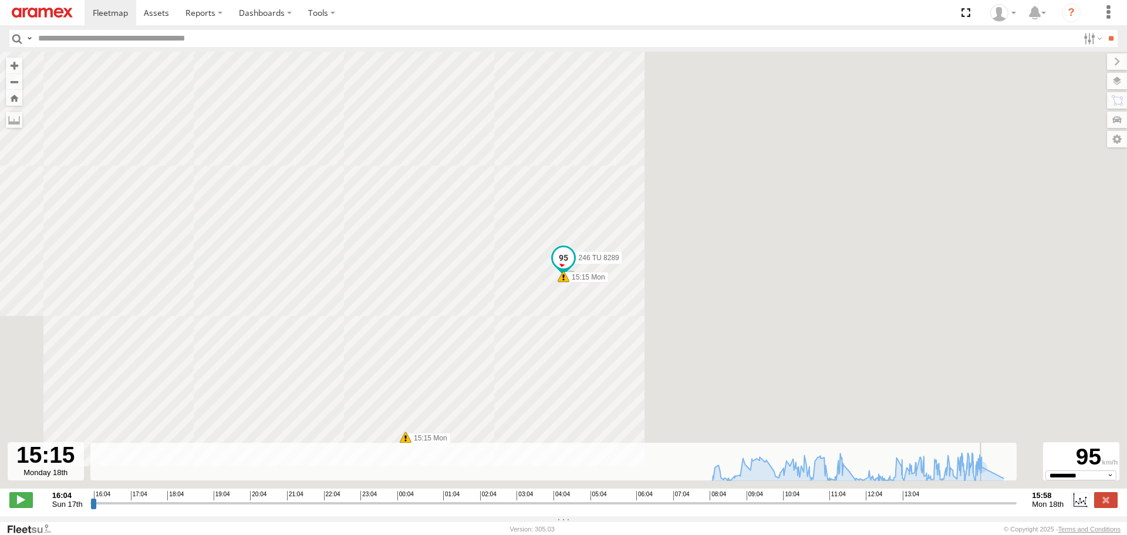
click at [985, 508] on input "range" at bounding box center [553, 502] width 927 height 11
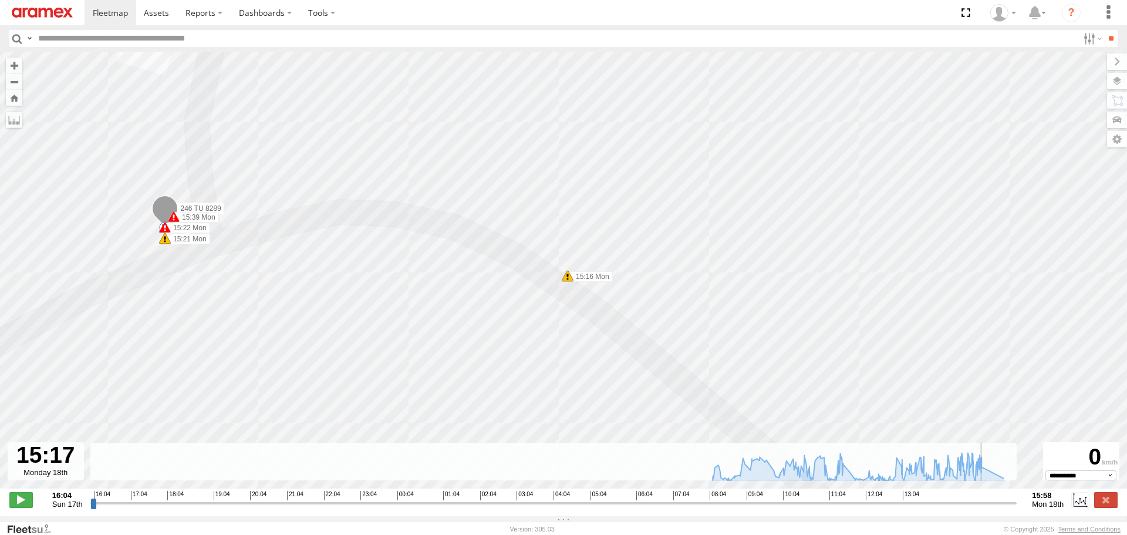
drag, startPoint x: 358, startPoint y: 349, endPoint x: 658, endPoint y: 305, distance: 303.6
click at [655, 305] on div "246 TU 8289 08:02 Mon 08:02 Mon 08:15 Mon 09:02 Mon 09:11 Mon 10:08 Mon 10:20 M…" at bounding box center [563, 276] width 1127 height 449
click at [982, 508] on input "range" at bounding box center [553, 502] width 927 height 11
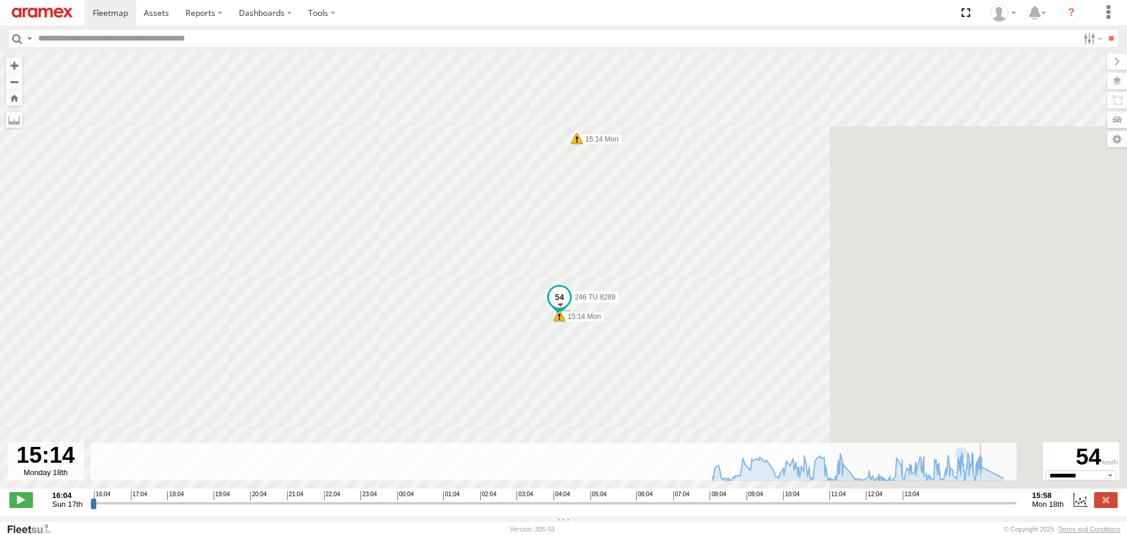
drag, startPoint x: 580, startPoint y: 378, endPoint x: 742, endPoint y: 316, distance: 173.3
click at [736, 319] on div "246 TU 8289 08:02 Mon 08:02 Mon 08:15 Mon 09:02 Mon 09:11 Mon 10:08 Mon 10:20 M…" at bounding box center [563, 276] width 1127 height 449
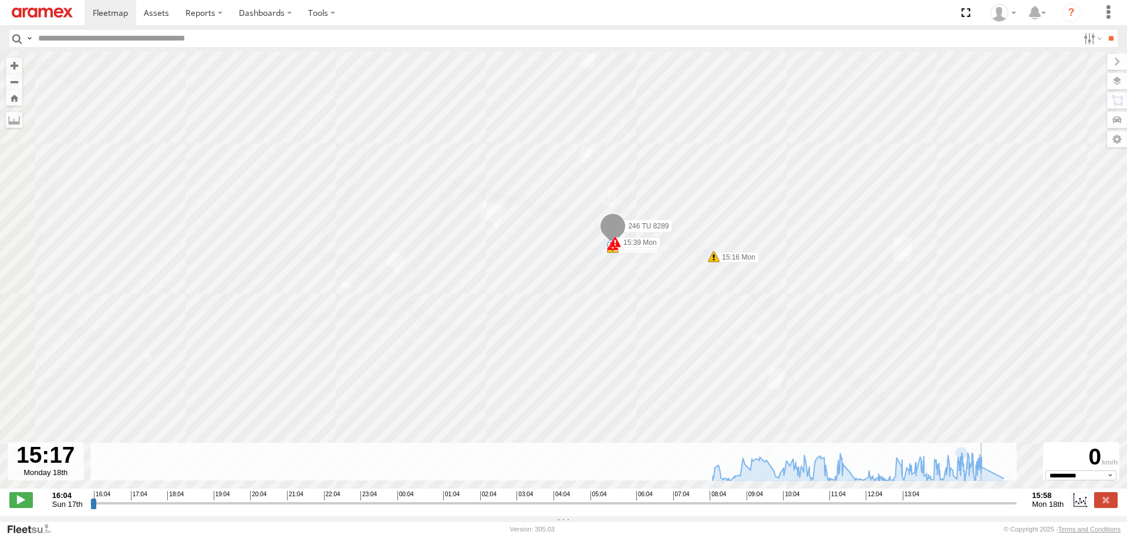
drag, startPoint x: 560, startPoint y: 317, endPoint x: 633, endPoint y: 301, distance: 75.2
click at [631, 302] on div "246 TU 8289 08:02 Mon 08:02 Mon 08:15 Mon 09:02 Mon 09:11 Mon 10:08 Mon 10:20 M…" at bounding box center [563, 276] width 1127 height 449
drag, startPoint x: 668, startPoint y: 275, endPoint x: 655, endPoint y: 309, distance: 36.4
click at [656, 307] on div "246 TU 8289 08:02 Mon 08:02 Mon 08:15 Mon 09:02 Mon 09:11 Mon 10:08 Mon 10:20 M…" at bounding box center [563, 276] width 1127 height 449
drag, startPoint x: 655, startPoint y: 288, endPoint x: 647, endPoint y: 329, distance: 42.4
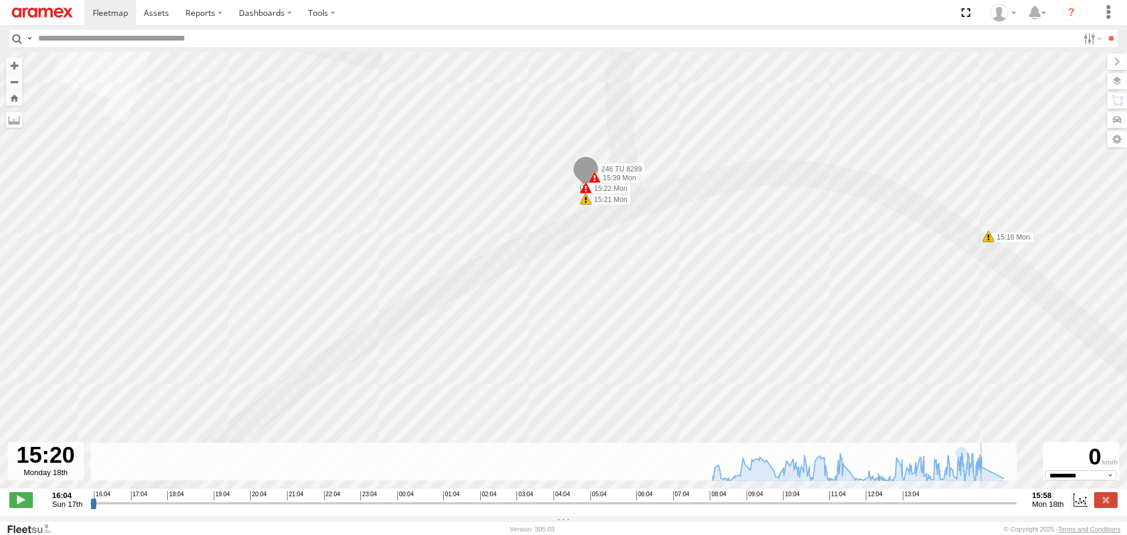
click at [647, 329] on div "246 TU 8289 08:02 Mon 08:02 Mon 08:15 Mon 09:02 Mon 09:11 Mon 10:08 Mon 10:20 M…" at bounding box center [563, 276] width 1127 height 449
click at [991, 508] on input "range" at bounding box center [553, 502] width 927 height 11
click at [988, 508] on input "range" at bounding box center [553, 502] width 927 height 11
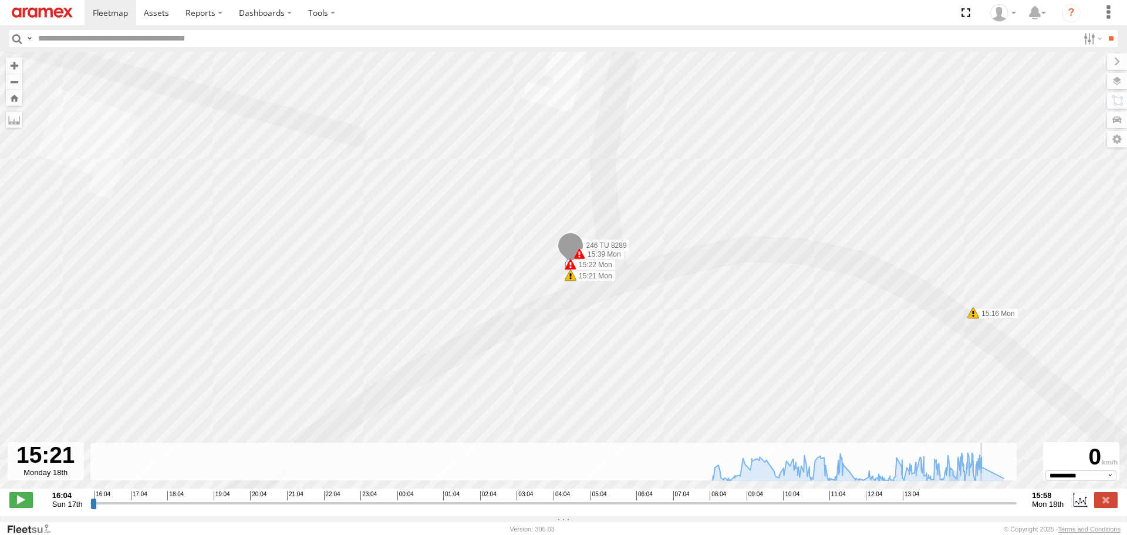
click at [986, 508] on input "range" at bounding box center [553, 502] width 927 height 11
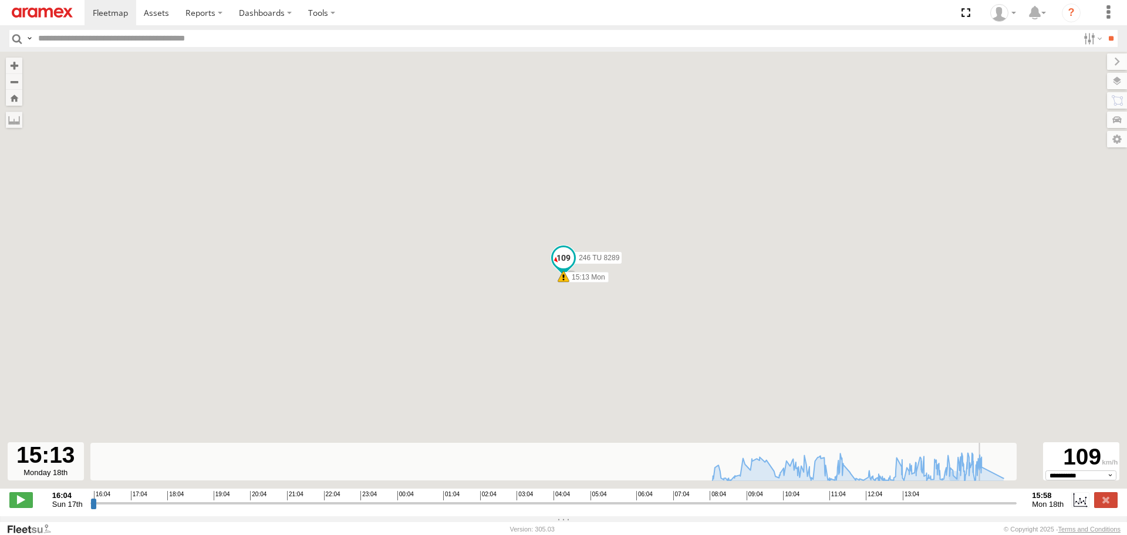
click at [984, 508] on input "range" at bounding box center [553, 502] width 927 height 11
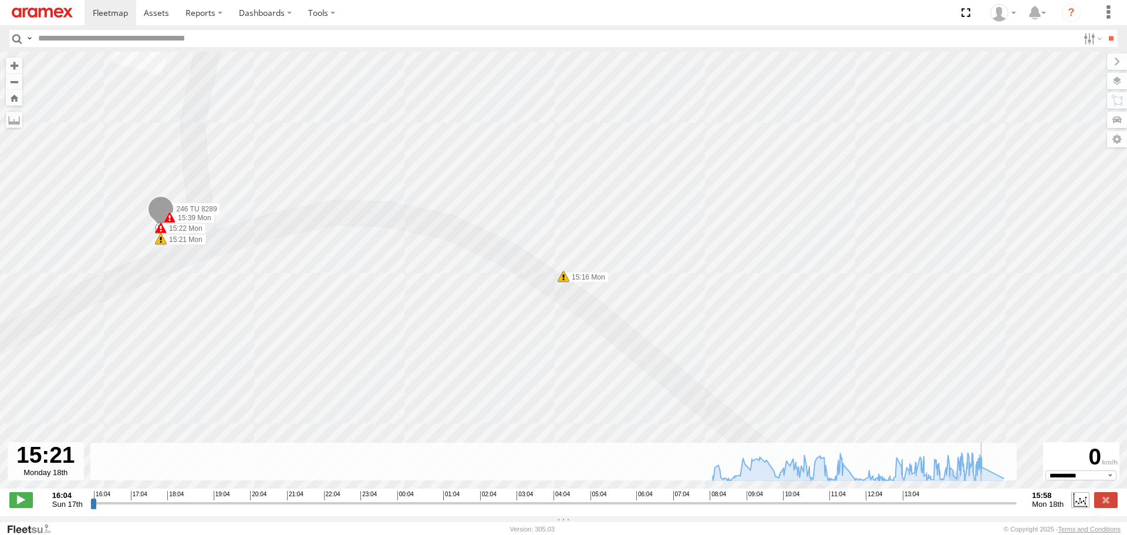
click at [1078, 503] on label at bounding box center [1080, 499] width 18 height 15
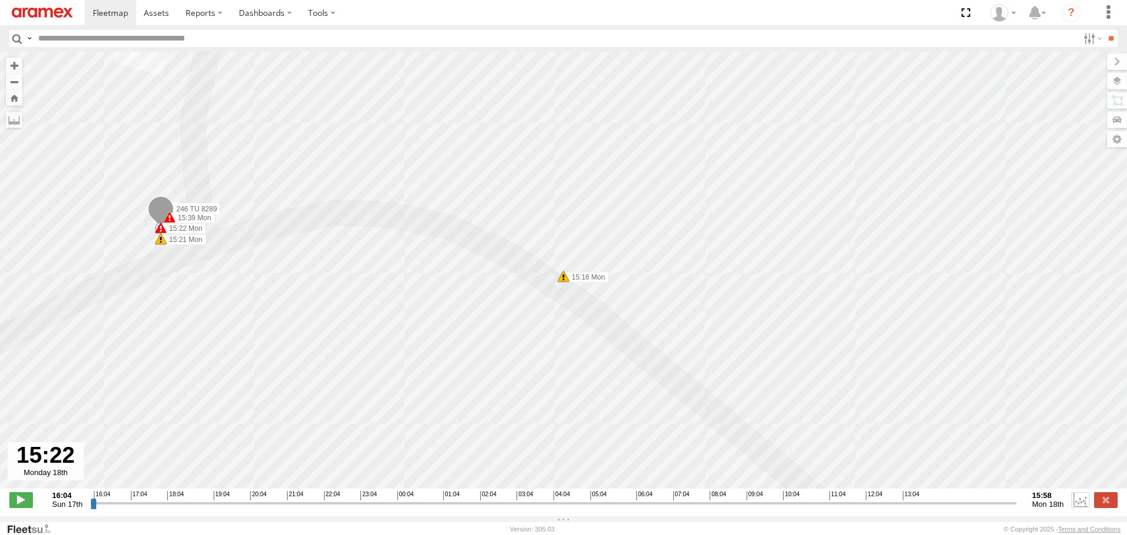
click at [1078, 503] on label at bounding box center [1080, 499] width 18 height 15
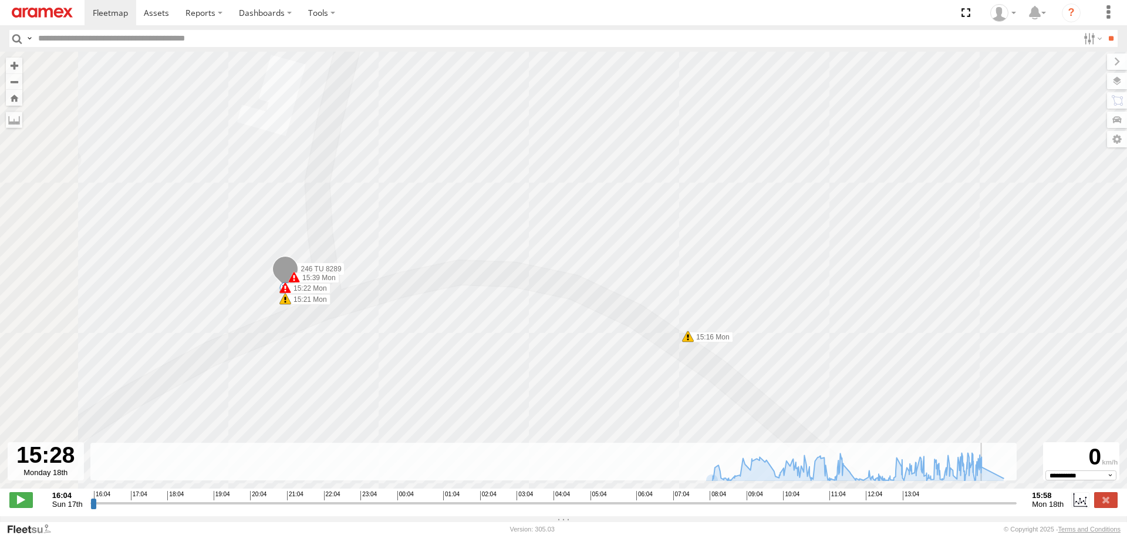
drag, startPoint x: 175, startPoint y: 290, endPoint x: 371, endPoint y: 366, distance: 210.3
click at [356, 367] on div "246 TU 8289 08:02 Mon 08:02 Mon 08:15 Mon 09:02 Mon 09:11 Mon 10:08 Mon 10:20 M…" at bounding box center [563, 276] width 1127 height 449
drag, startPoint x: 499, startPoint y: 346, endPoint x: 443, endPoint y: 290, distance: 78.4
click at [443, 292] on div "246 TU 8289 08:02 Mon 08:02 Mon 08:15 Mon 09:02 Mon 09:11 Mon 10:08 Mon 10:20 M…" at bounding box center [563, 276] width 1127 height 449
click at [515, 283] on div "246 TU 8289 08:02 Mon 08:02 Mon 08:15 Mon 09:02 Mon 09:11 Mon 10:08 Mon 10:20 M…" at bounding box center [563, 276] width 1127 height 449
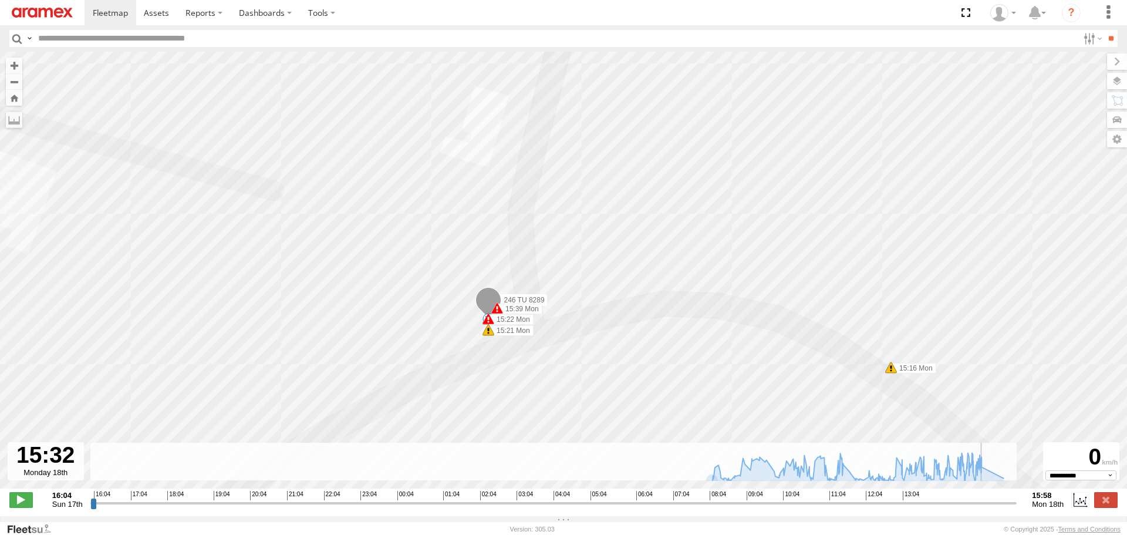
click at [515, 283] on div "246 TU 8289 08:02 Mon 08:02 Mon 08:15 Mon 09:02 Mon 09:11 Mon 10:08 Mon 10:20 M…" at bounding box center [563, 276] width 1127 height 449
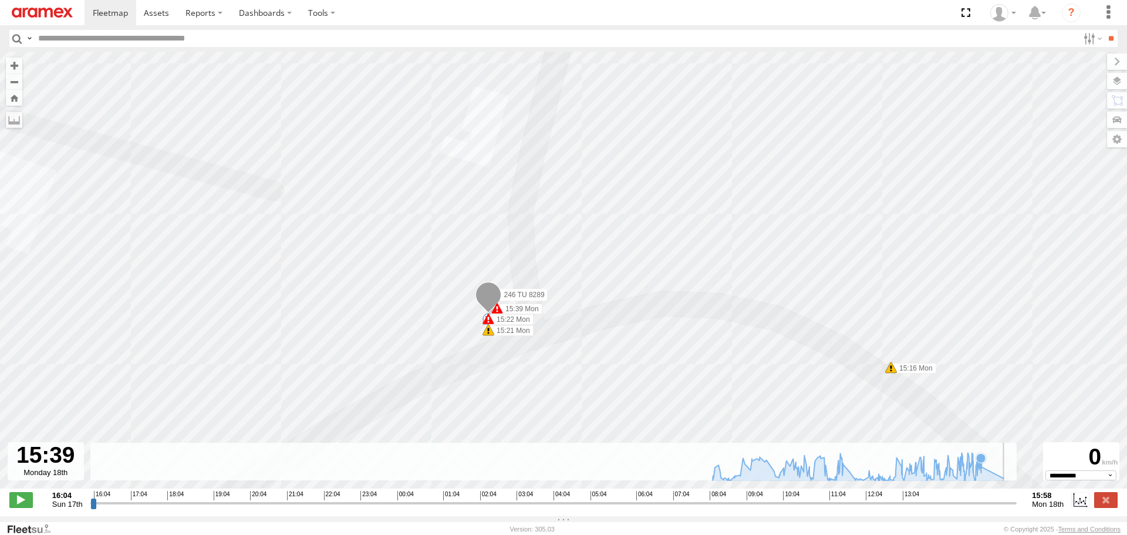
click at [981, 472] on icon at bounding box center [857, 466] width 303 height 28
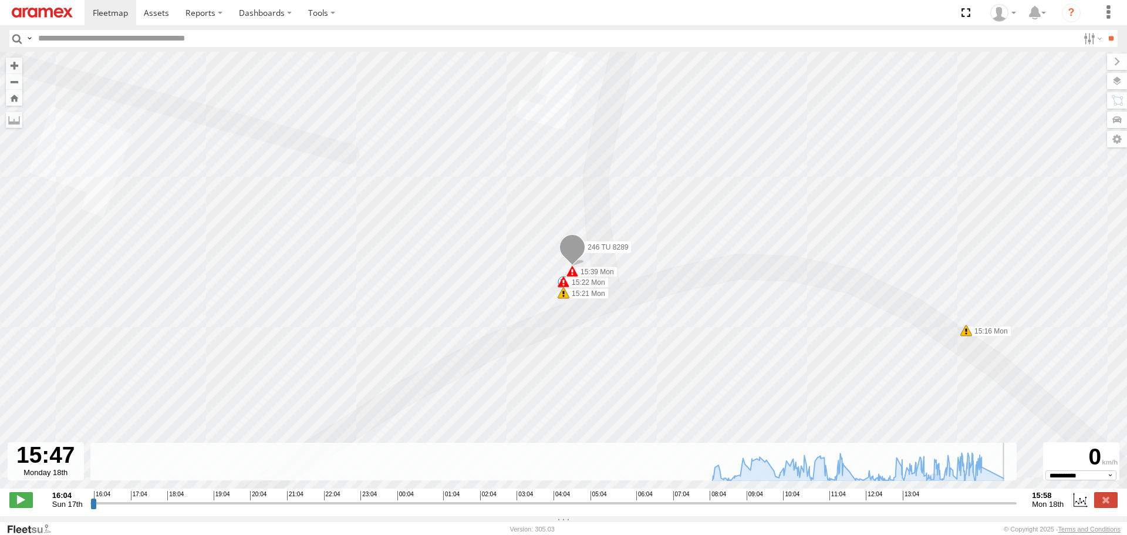
click at [560, 282] on span at bounding box center [563, 282] width 12 height 12
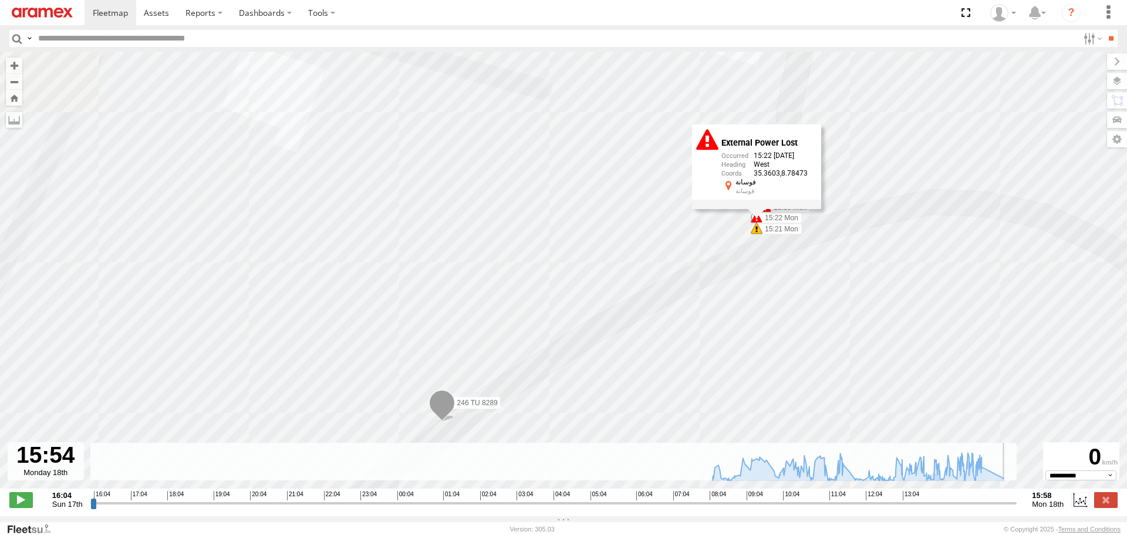
drag, startPoint x: 640, startPoint y: 209, endPoint x: 518, endPoint y: 361, distance: 194.5
click at [518, 361] on div "246 TU 8289 08:02 Mon 08:02 Mon 08:15 Mon 09:02 Mon 09:11 Mon 10:08 Mon 10:20 M…" at bounding box center [563, 276] width 1127 height 449
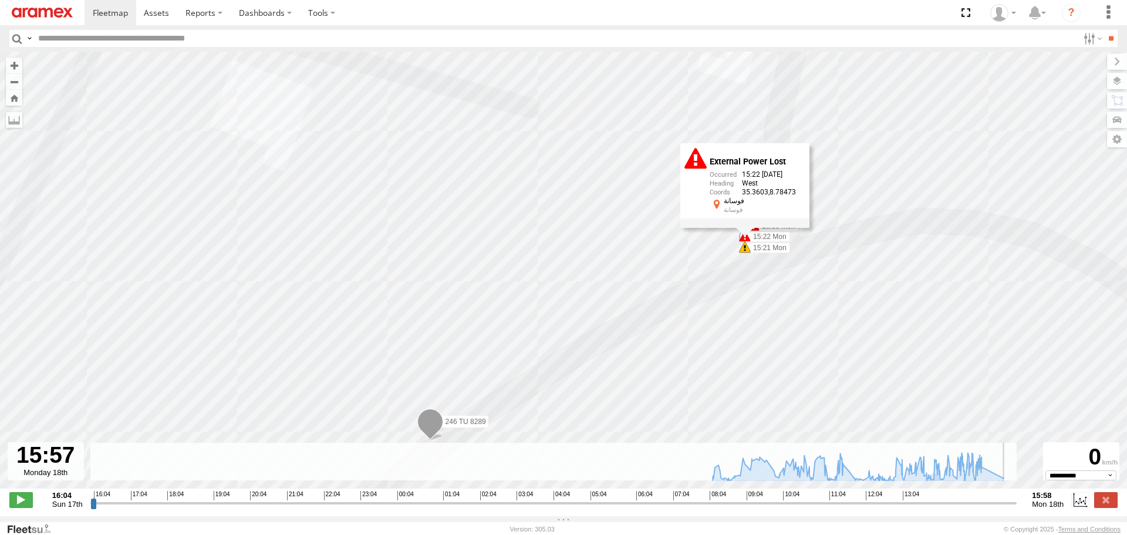
type input "**********"
drag, startPoint x: 716, startPoint y: 263, endPoint x: 682, endPoint y: 286, distance: 41.0
click at [682, 286] on div "246 TU 8289 08:02 Mon 08:02 Mon 08:15 Mon 09:02 Mon 09:11 Mon 10:08 Mon 10:20 M…" at bounding box center [563, 276] width 1127 height 449
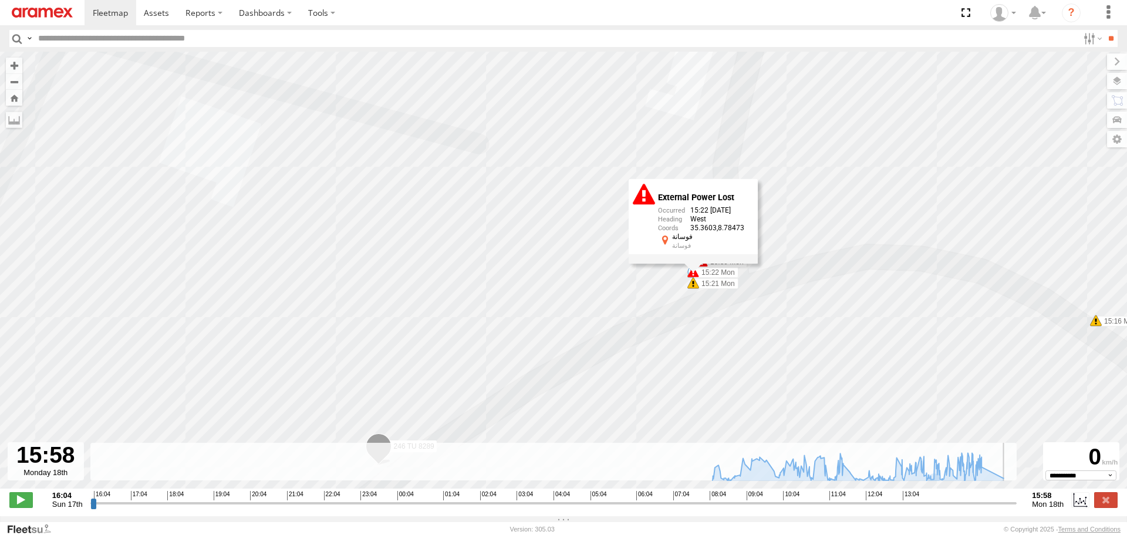
click at [706, 267] on span at bounding box center [702, 261] width 12 height 12
click at [694, 276] on span at bounding box center [693, 272] width 12 height 12
click at [688, 263] on div "External Power Lost 15:22 [DATE] West 35.3603 8.78473 فوسانة فوسانة" at bounding box center [692, 221] width 129 height 84
click at [689, 273] on span at bounding box center [693, 272] width 12 height 12
click at [689, 263] on div "External Power Lost 15:22 [DATE] West 35.3603 8.78473 فوسانة فوسانة" at bounding box center [692, 221] width 129 height 84
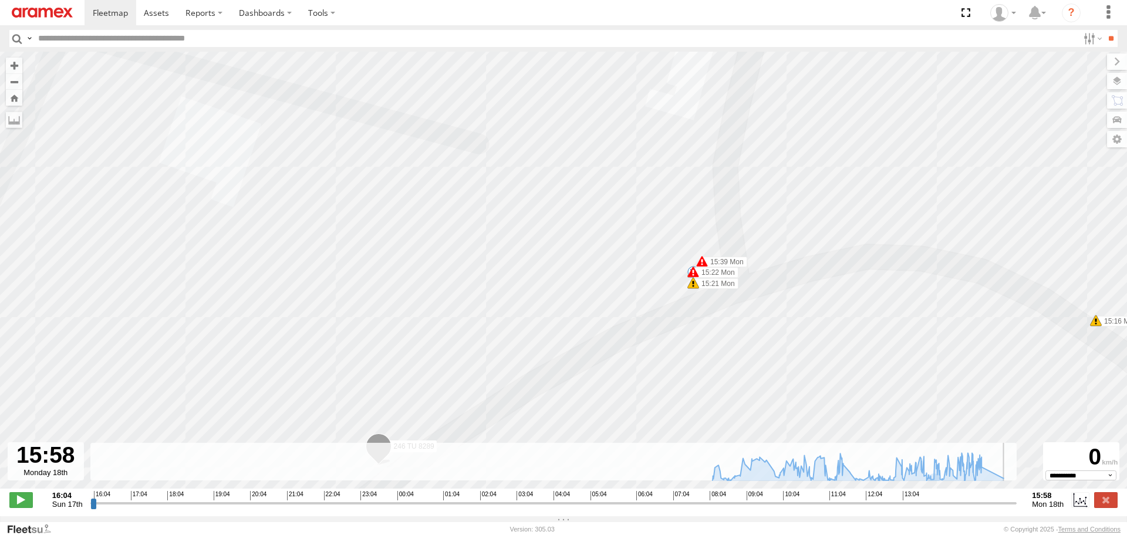
click at [689, 272] on span at bounding box center [693, 272] width 12 height 12
click at [641, 293] on div "246 TU 8289 08:02 Mon 08:02 Mon 08:15 Mon 09:02 Mon 09:11 Mon 10:08 Mon 10:20 M…" at bounding box center [563, 276] width 1127 height 449
